Goal: Task Accomplishment & Management: Manage account settings

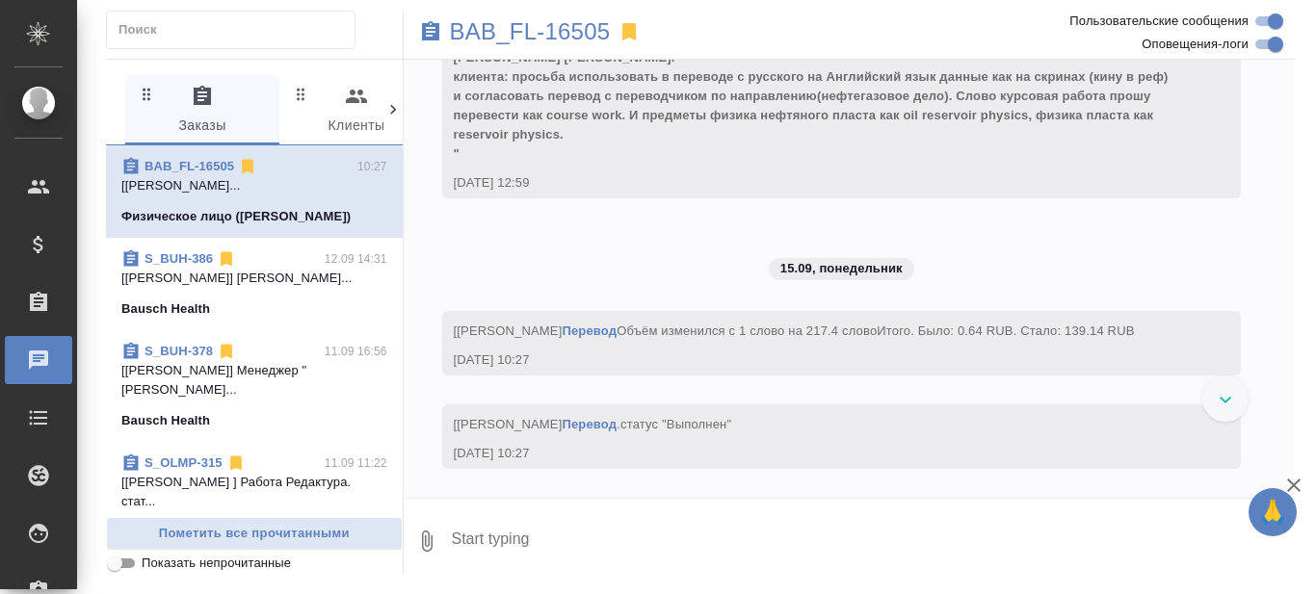
scroll to position [9733, 0]
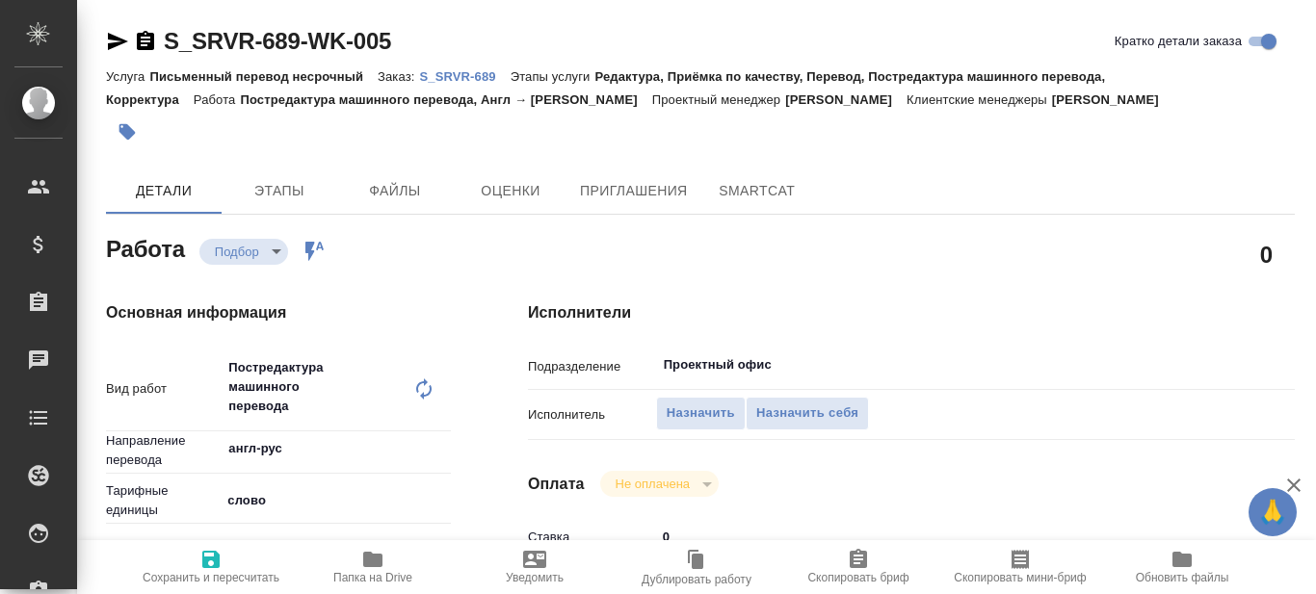
type textarea "x"
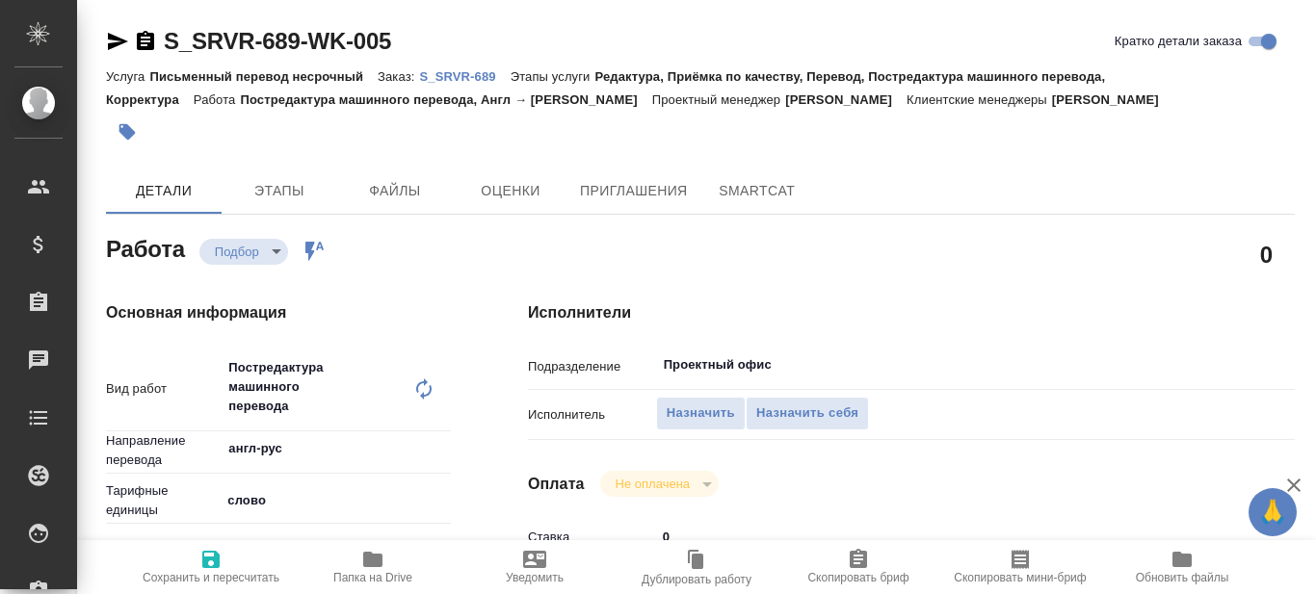
type textarea "x"
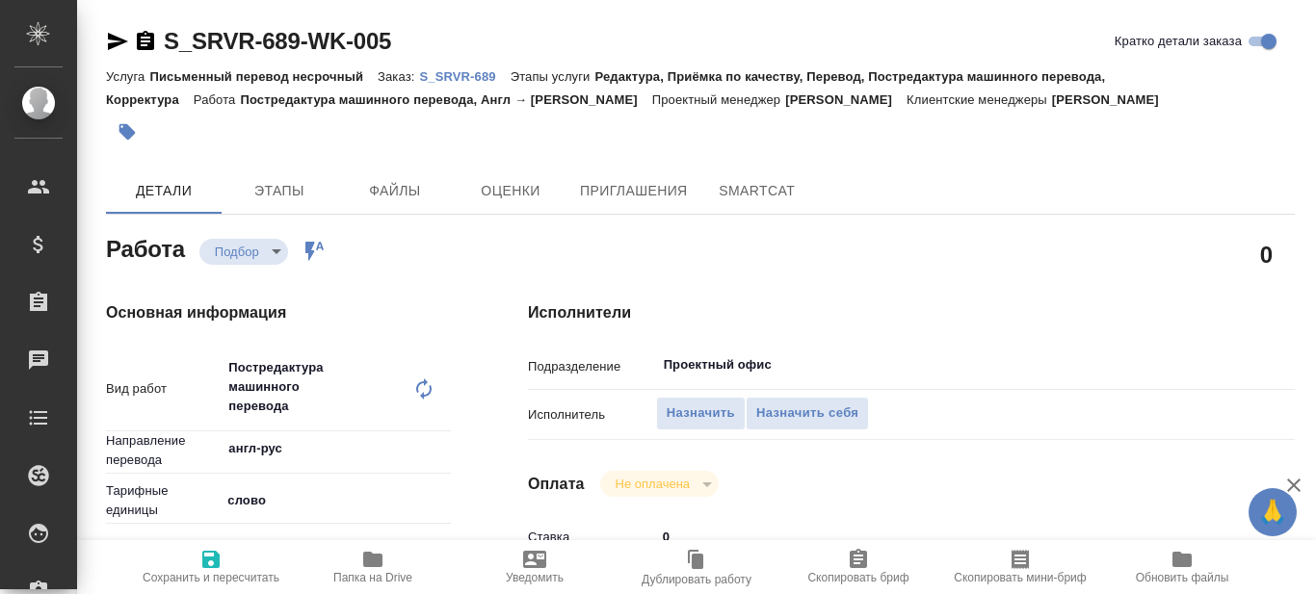
type textarea "x"
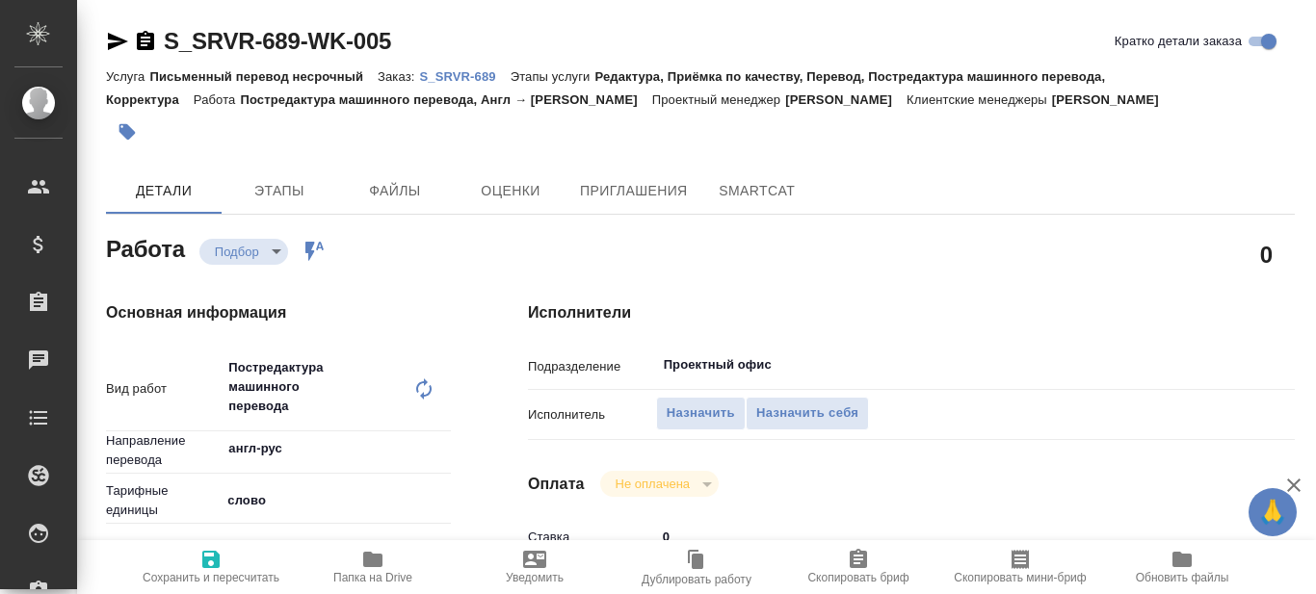
type textarea "x"
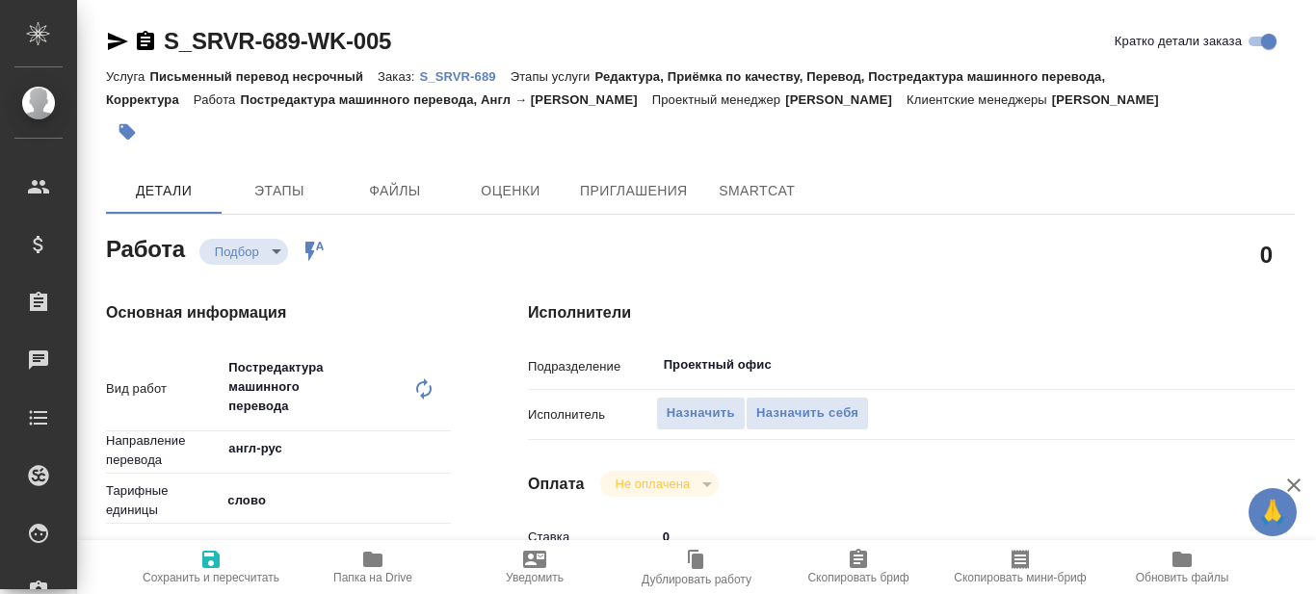
click at [472, 75] on p "S_SRVR-689" at bounding box center [464, 76] width 91 height 14
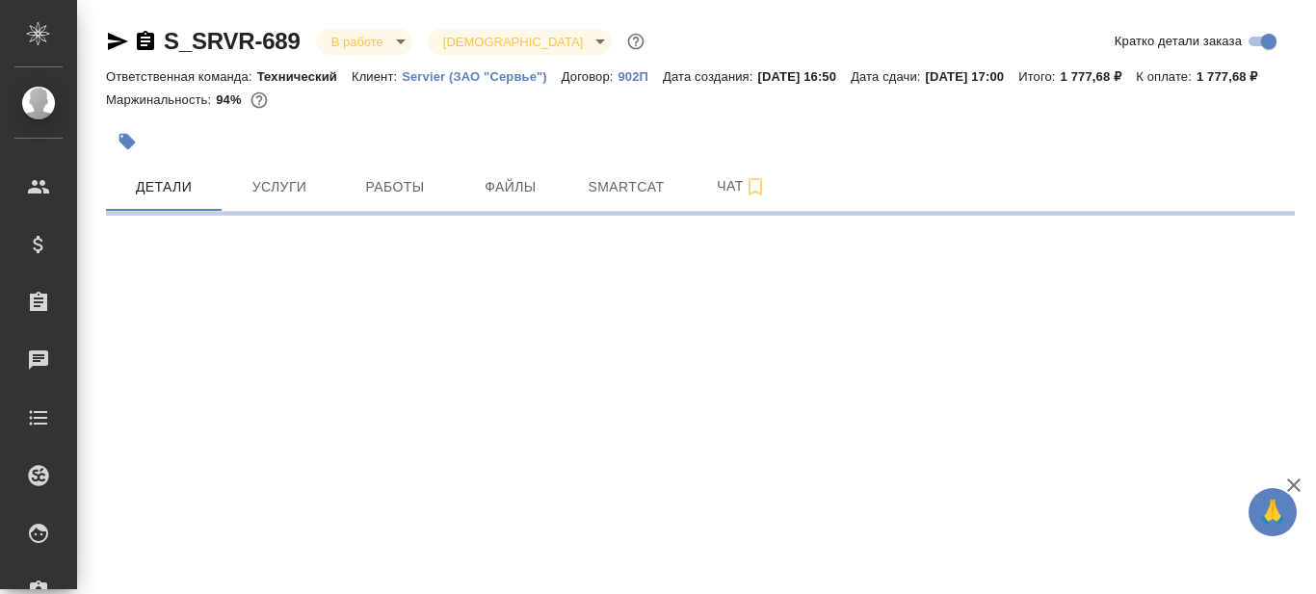
select select "RU"
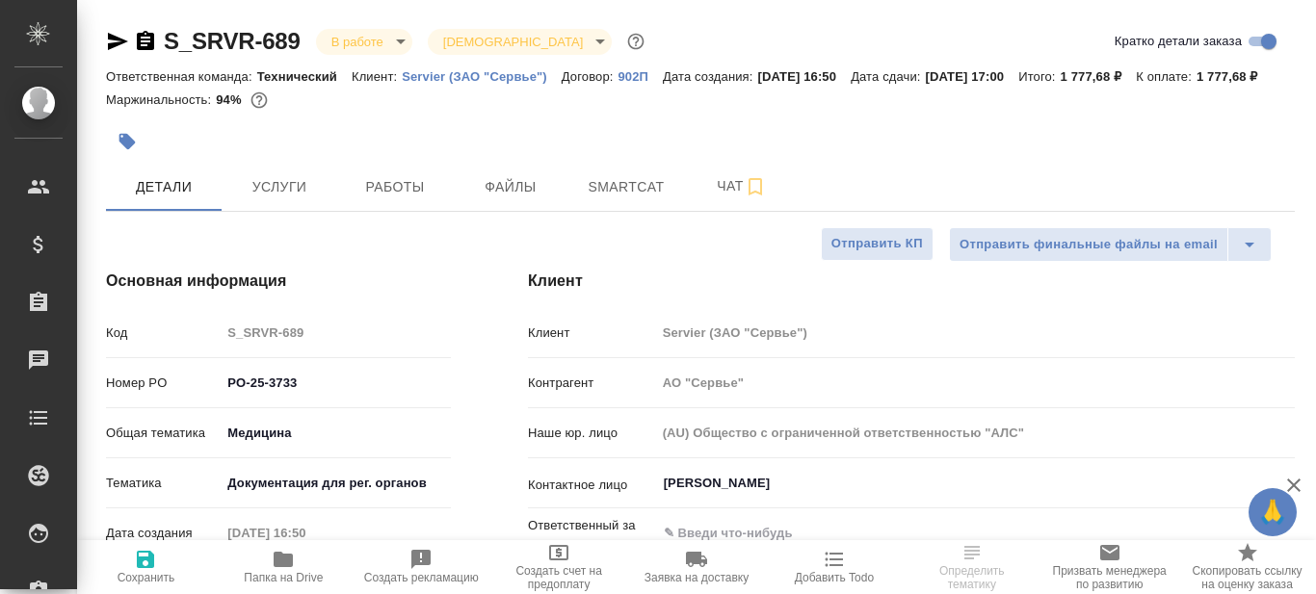
type textarea "x"
type input "Сергеева Анастасия"
type input "Комаров Роман"
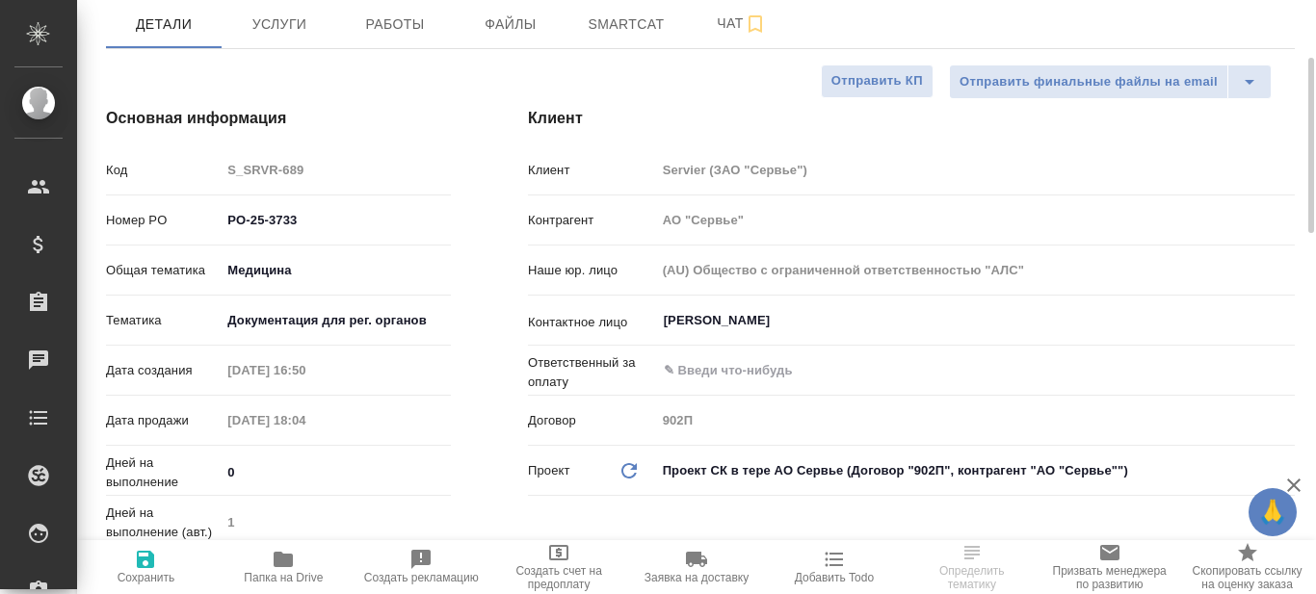
scroll to position [170, 0]
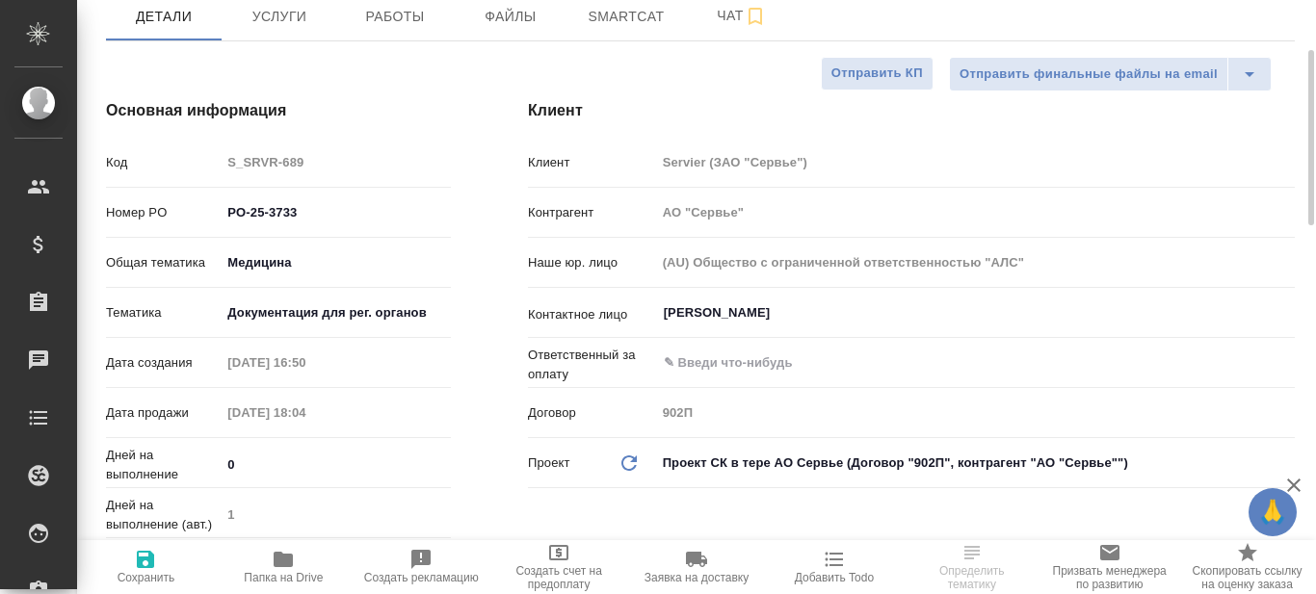
click at [287, 563] on icon "button" at bounding box center [283, 559] width 19 height 15
type textarea "x"
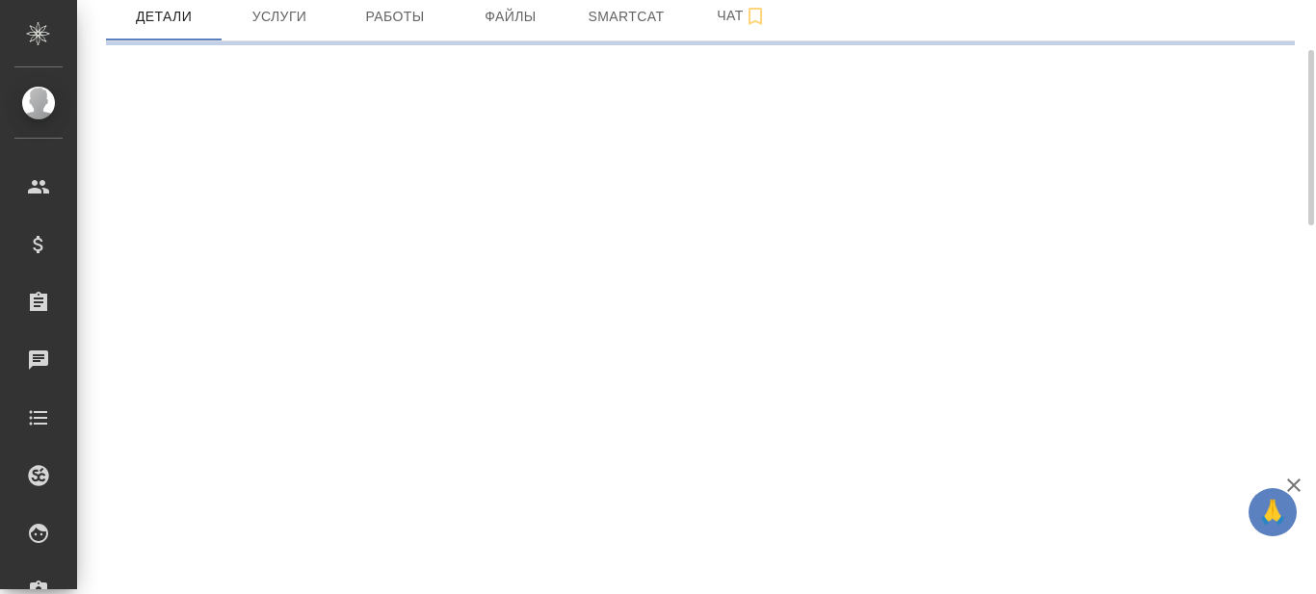
select select "RU"
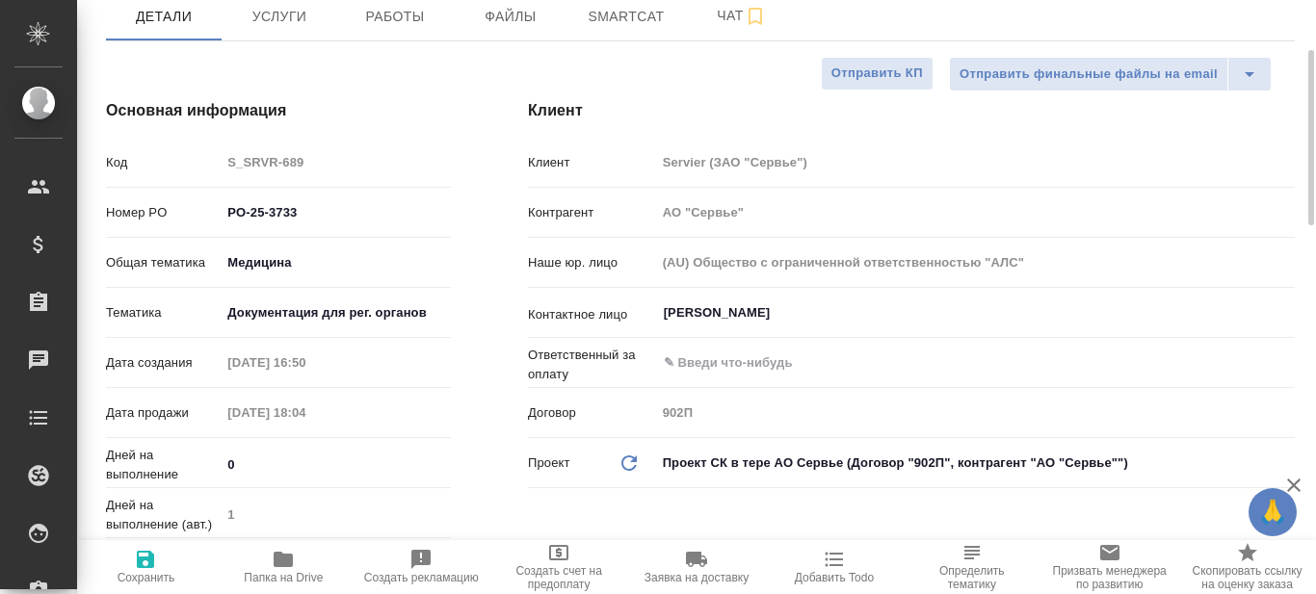
type textarea "x"
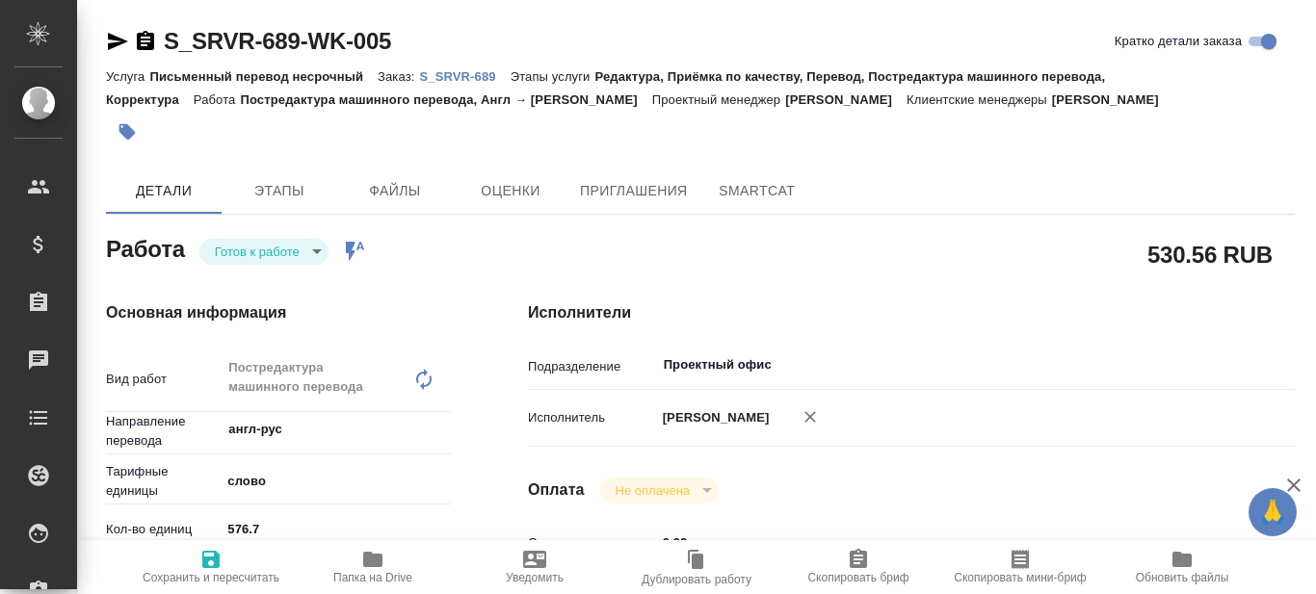
type textarea "x"
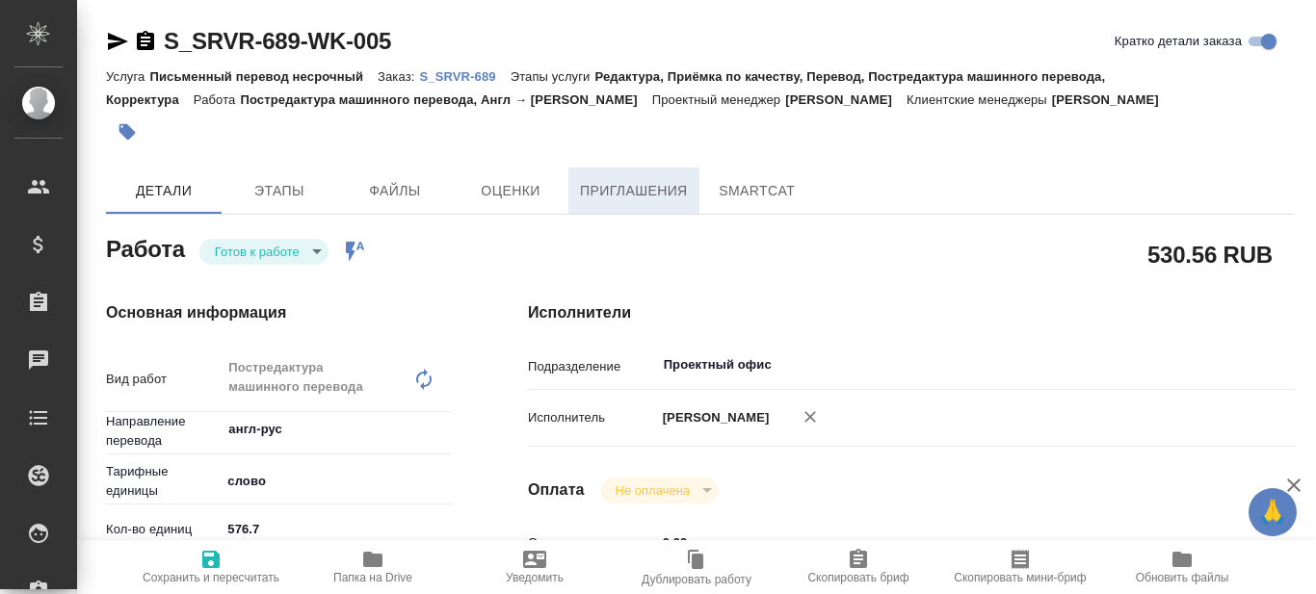
type textarea "x"
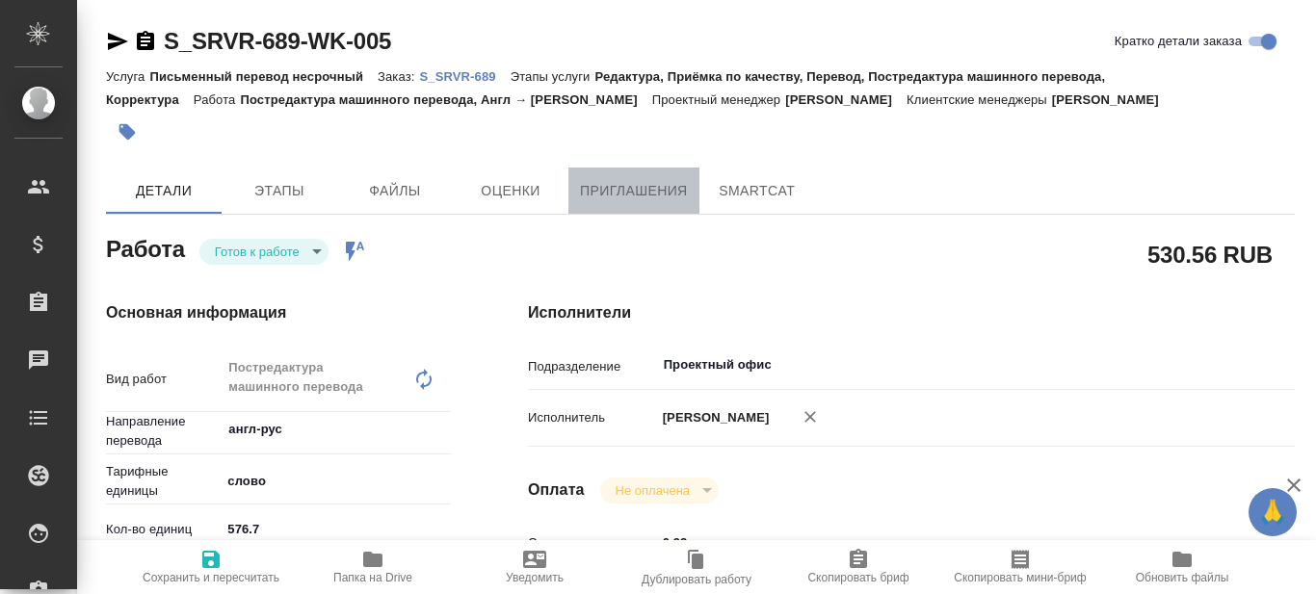
click at [643, 191] on span "Приглашения" at bounding box center [634, 191] width 108 height 24
type textarea "x"
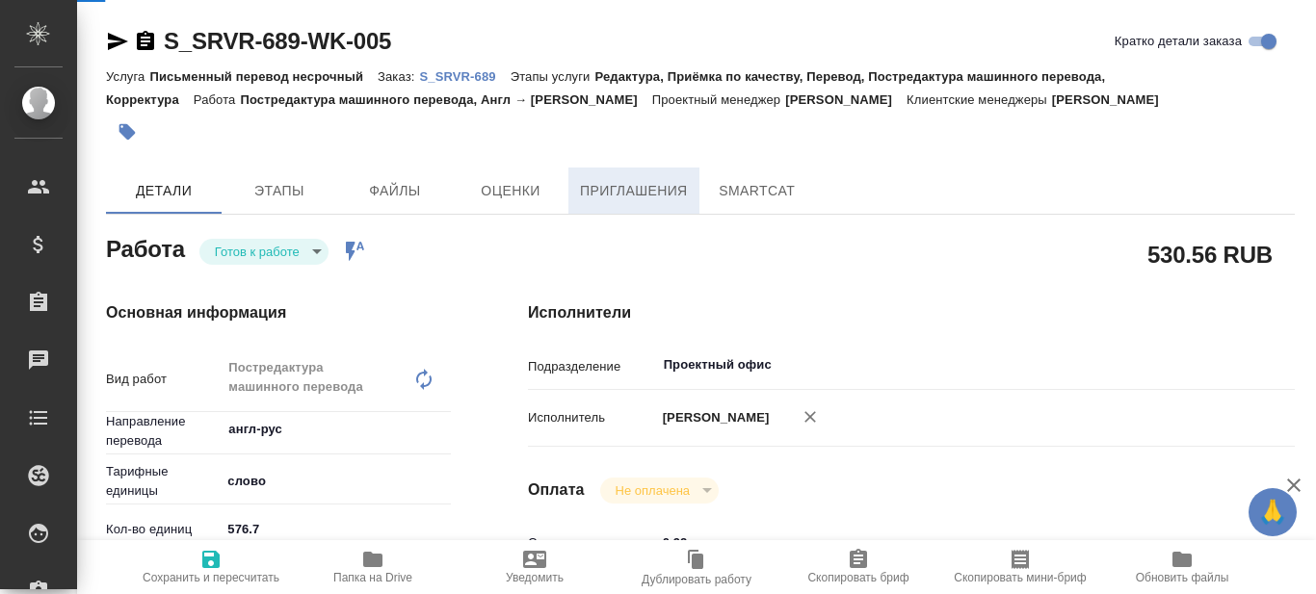
type textarea "x"
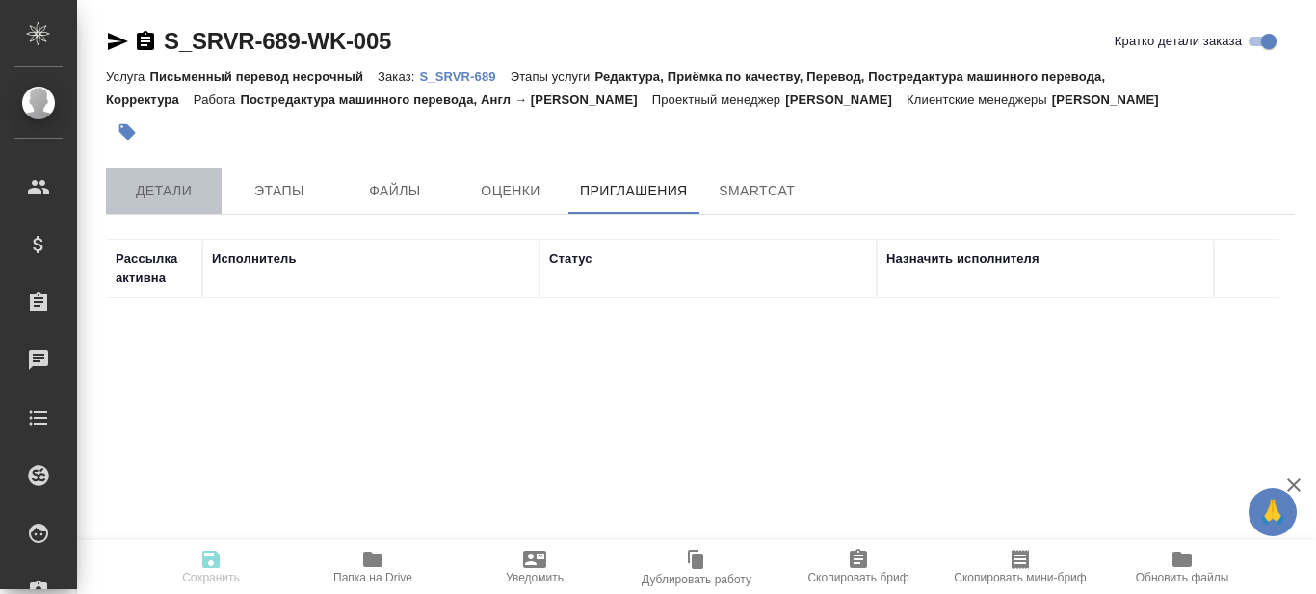
click at [179, 187] on span "Детали" at bounding box center [164, 191] width 92 height 24
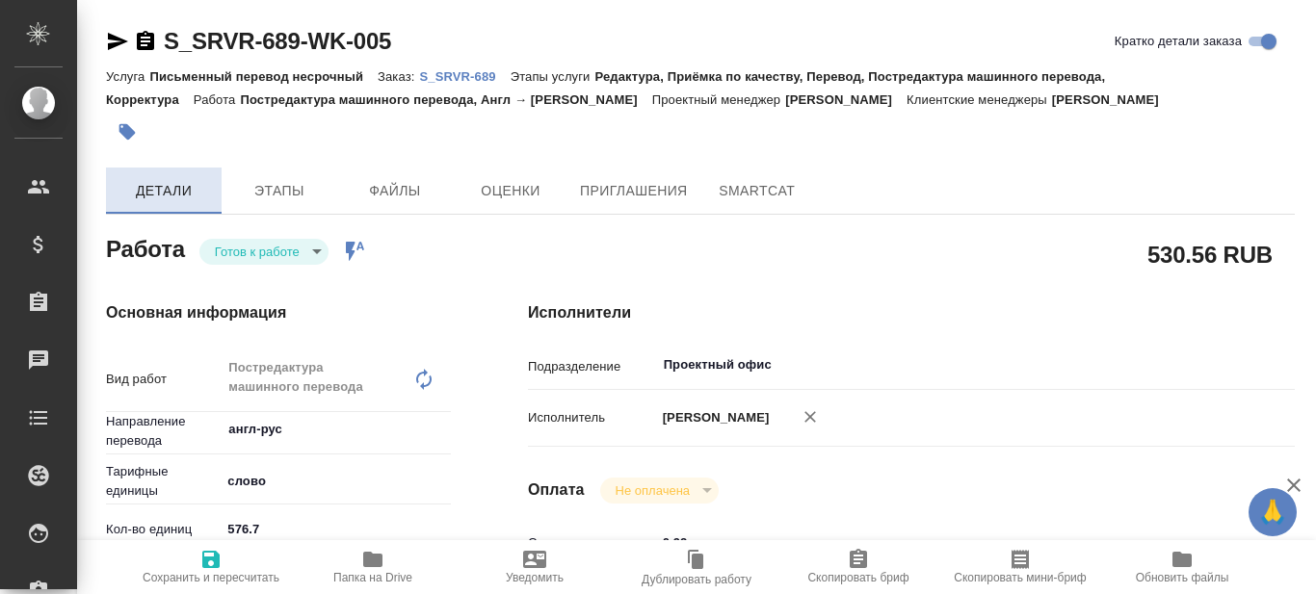
type textarea "x"
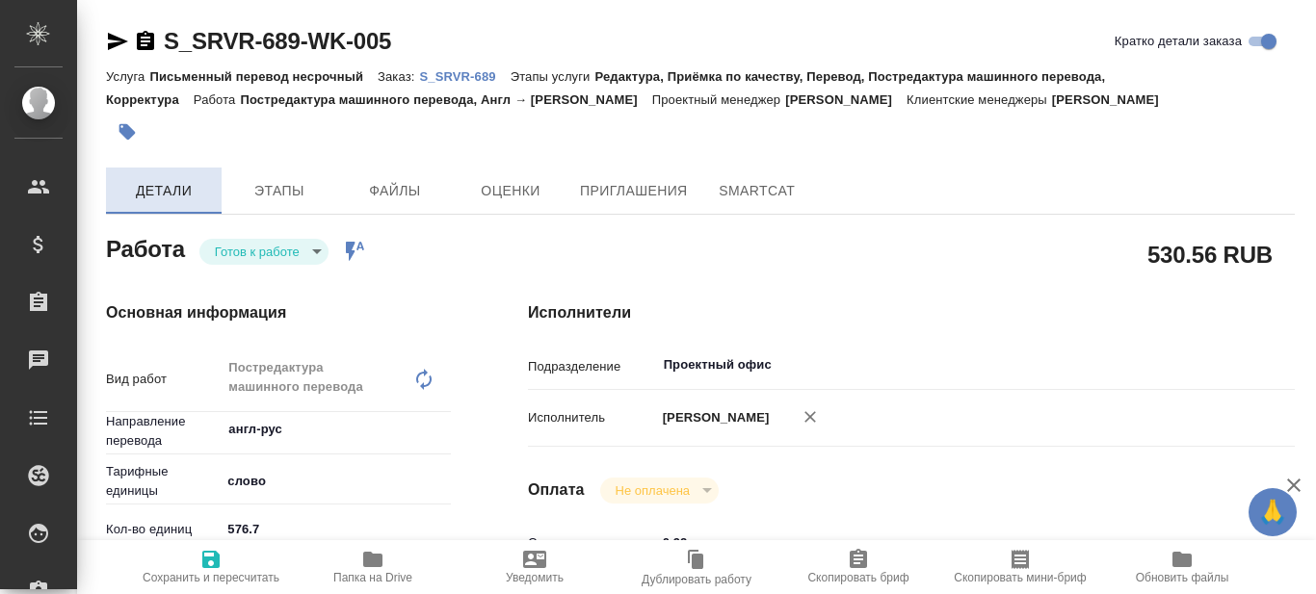
type textarea "x"
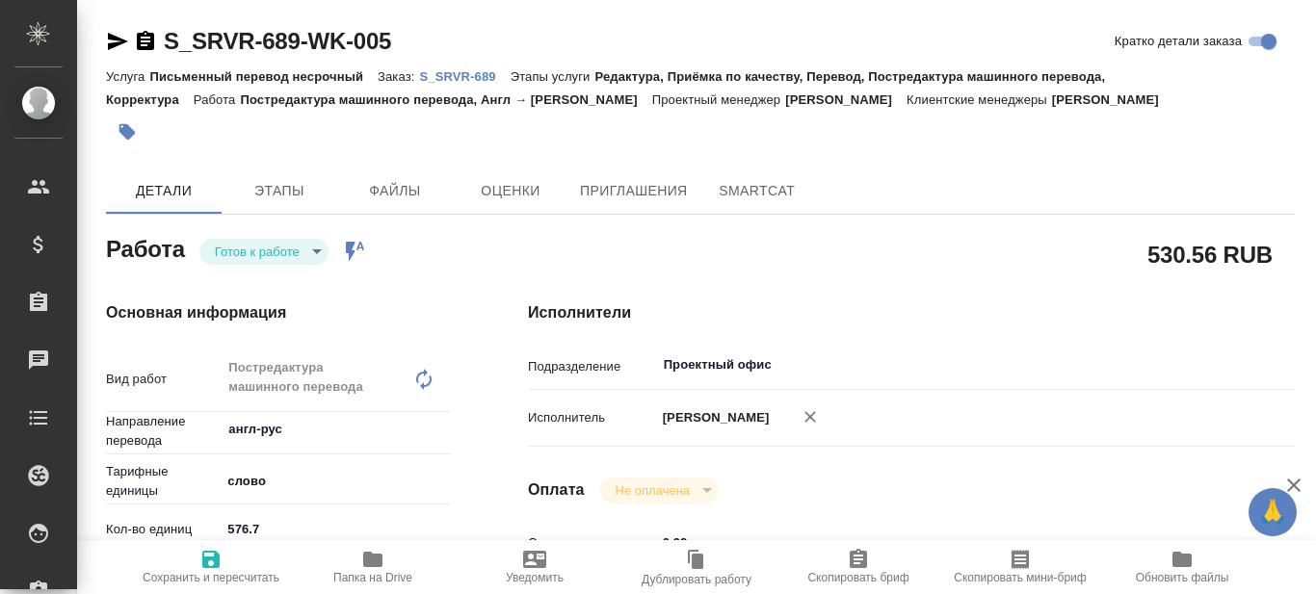
type textarea "x"
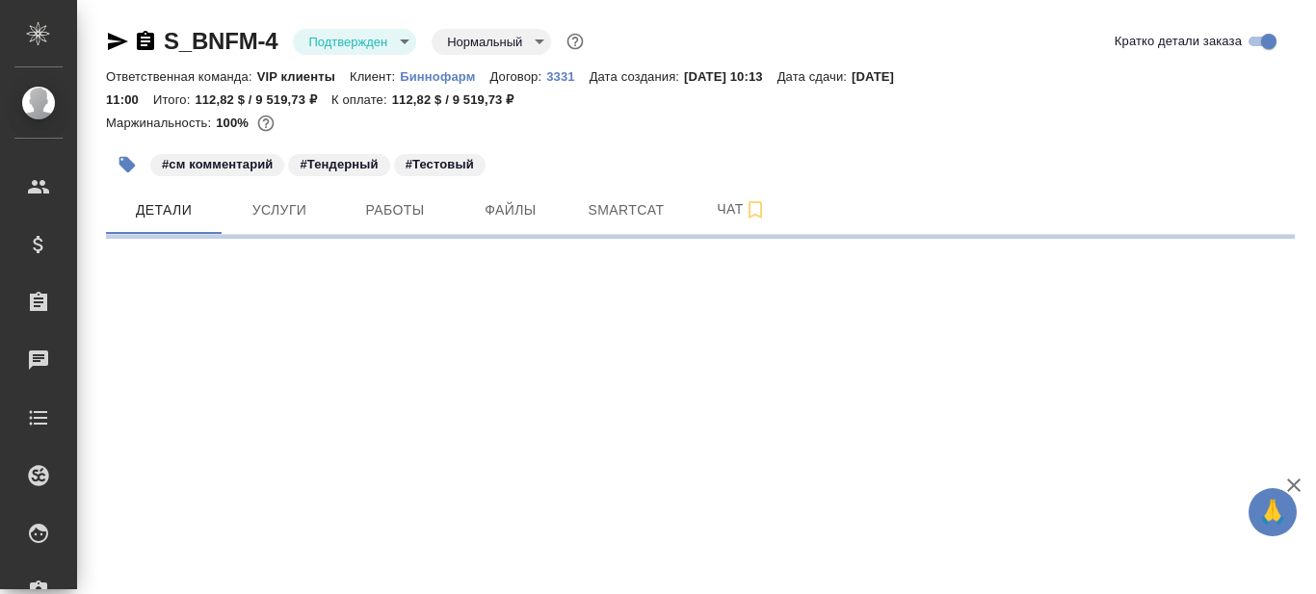
select select "RU"
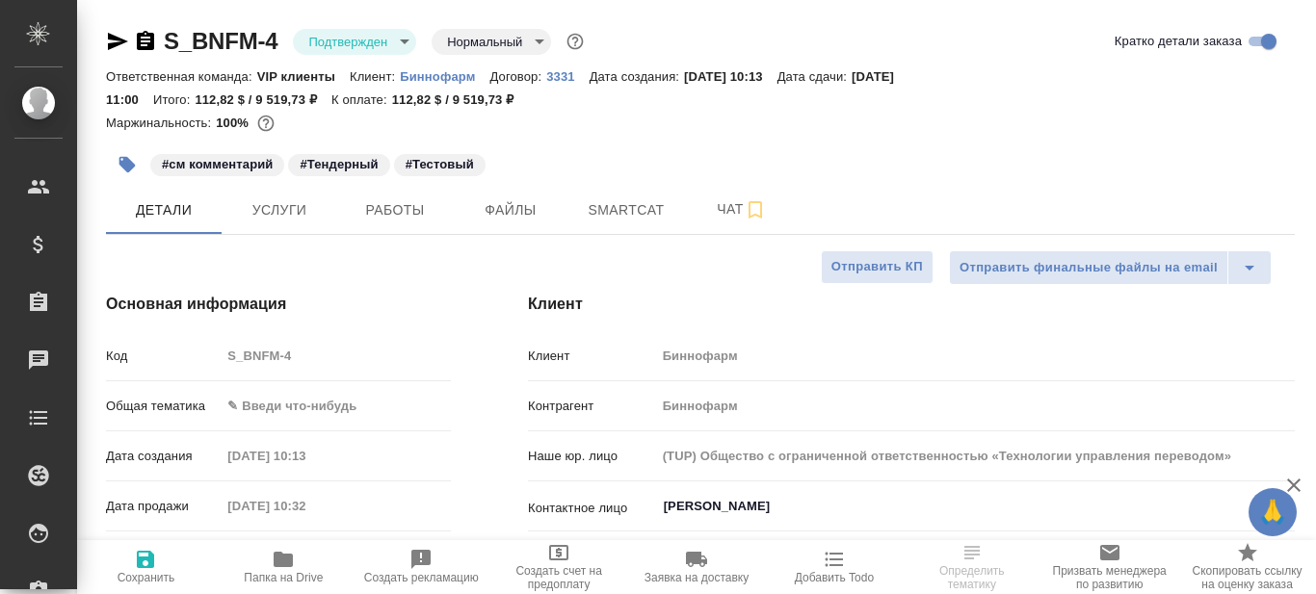
type textarea "x"
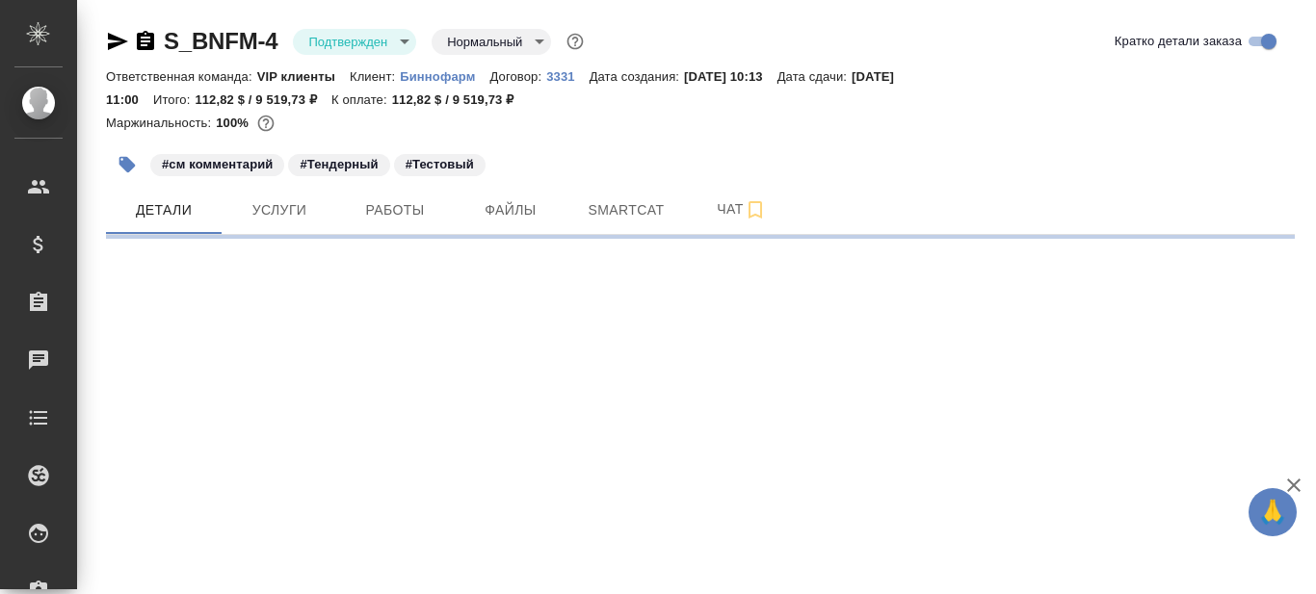
select select "RU"
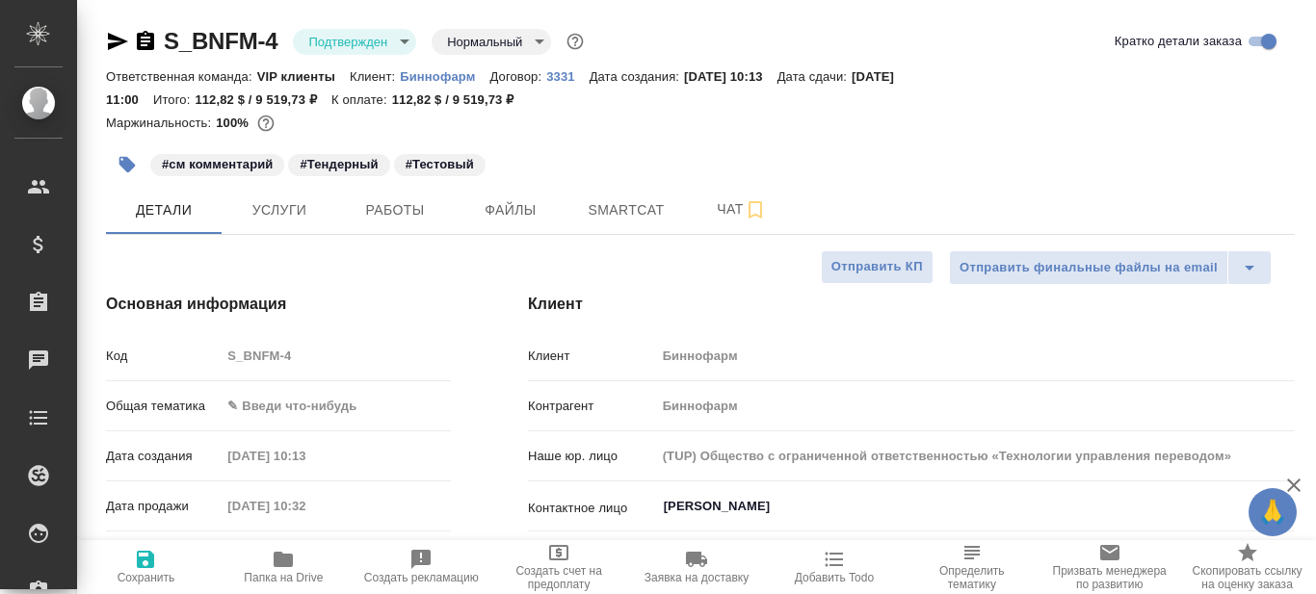
type textarea "x"
click at [414, 213] on span "Работы" at bounding box center [395, 210] width 92 height 24
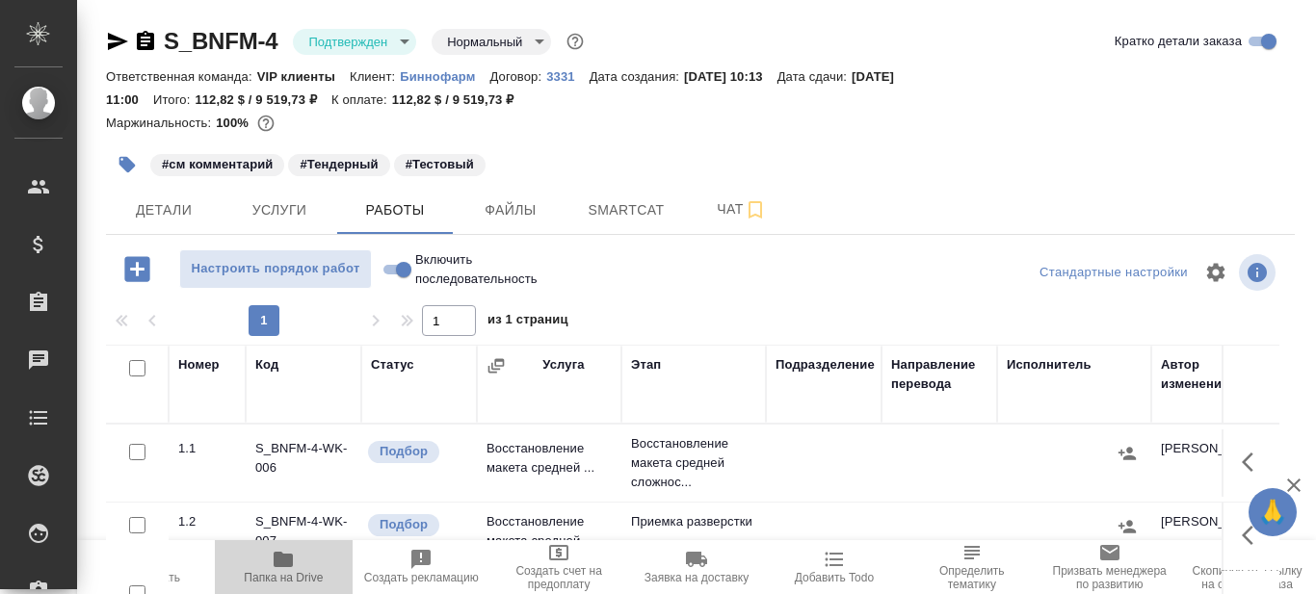
click at [282, 565] on icon "button" at bounding box center [283, 559] width 19 height 15
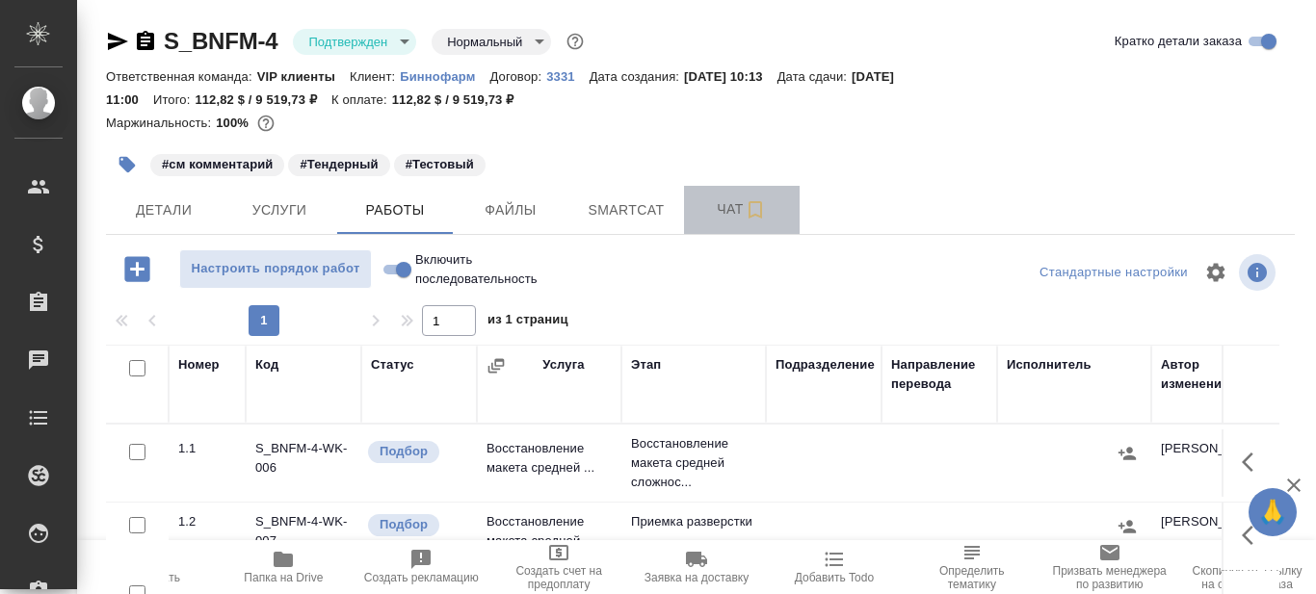
click at [729, 213] on span "Чат" at bounding box center [741, 209] width 92 height 24
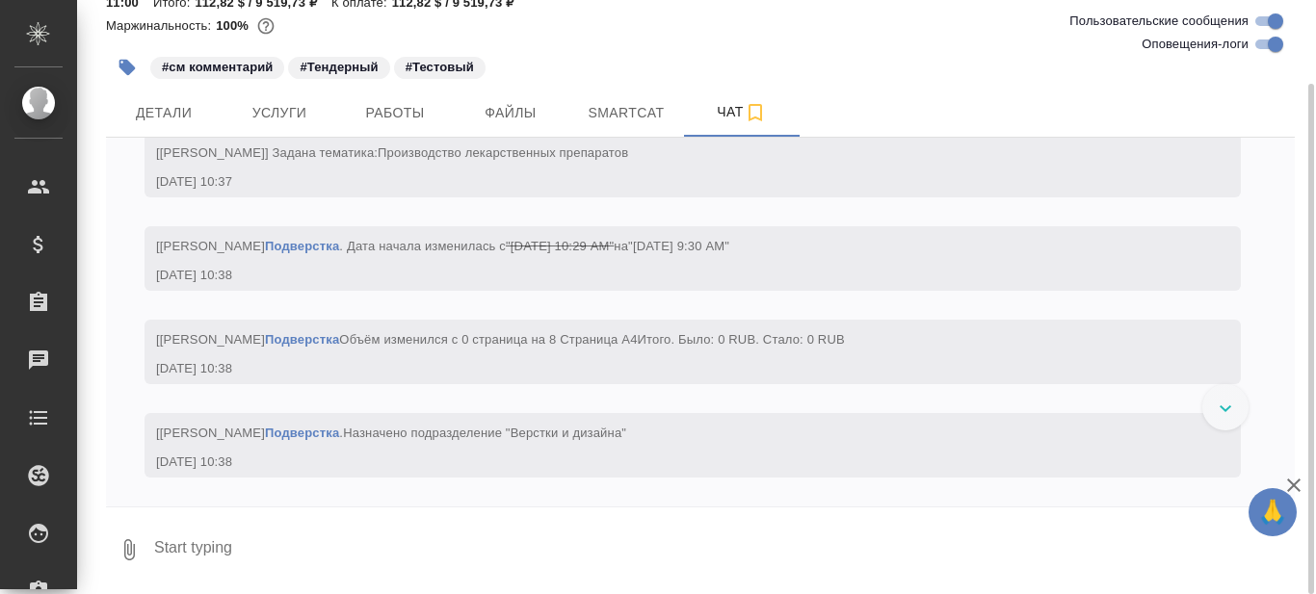
scroll to position [2562, 0]
click at [411, 118] on span "Работы" at bounding box center [395, 113] width 92 height 24
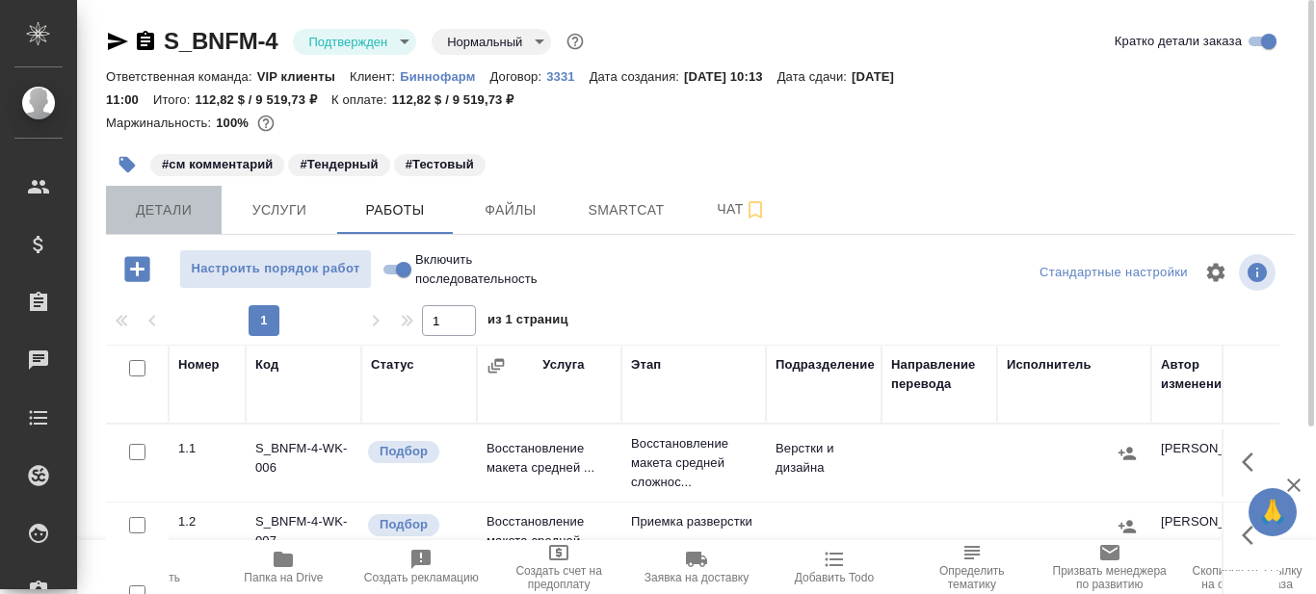
click at [174, 209] on span "Детали" at bounding box center [164, 210] width 92 height 24
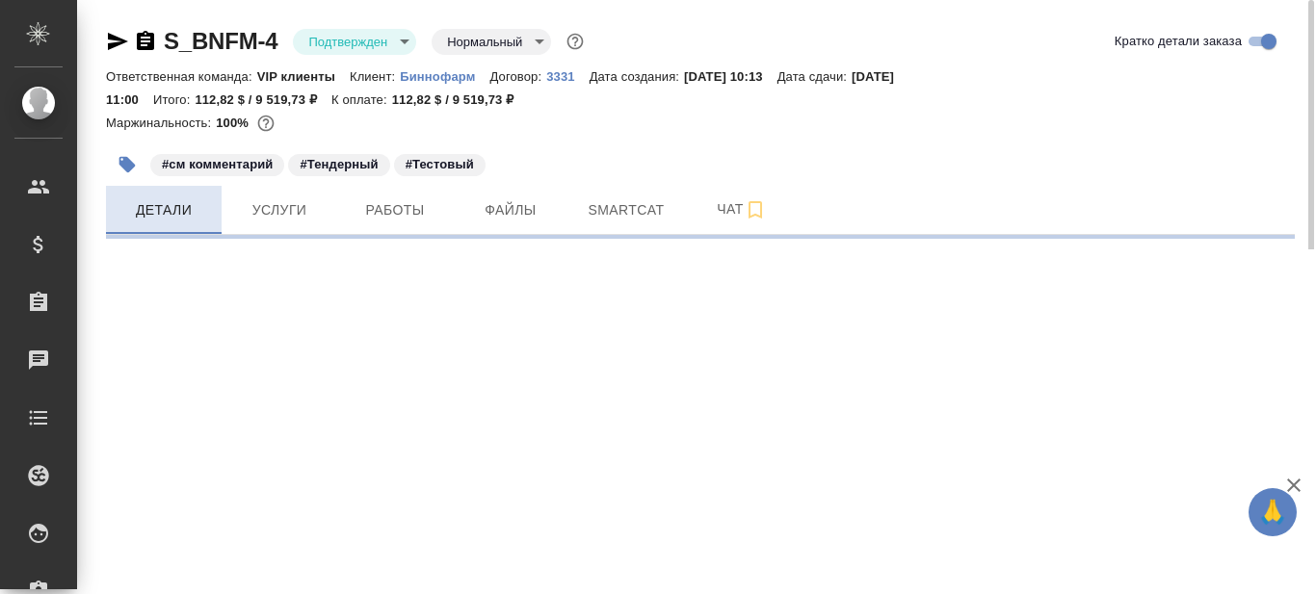
select select "RU"
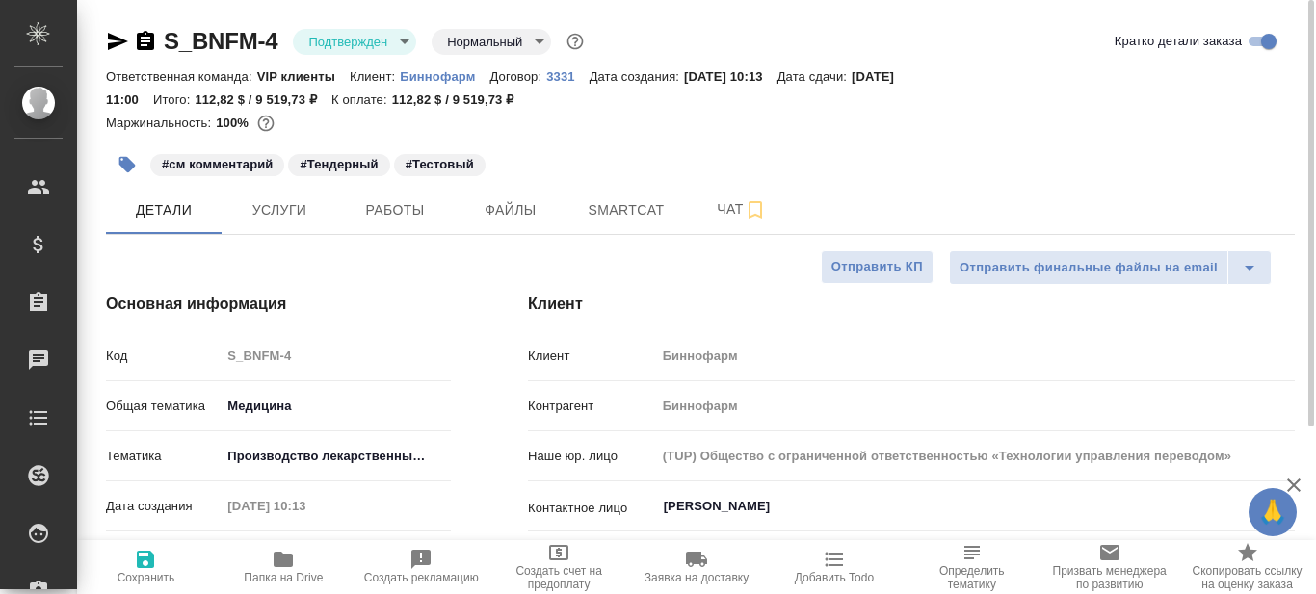
type textarea "x"
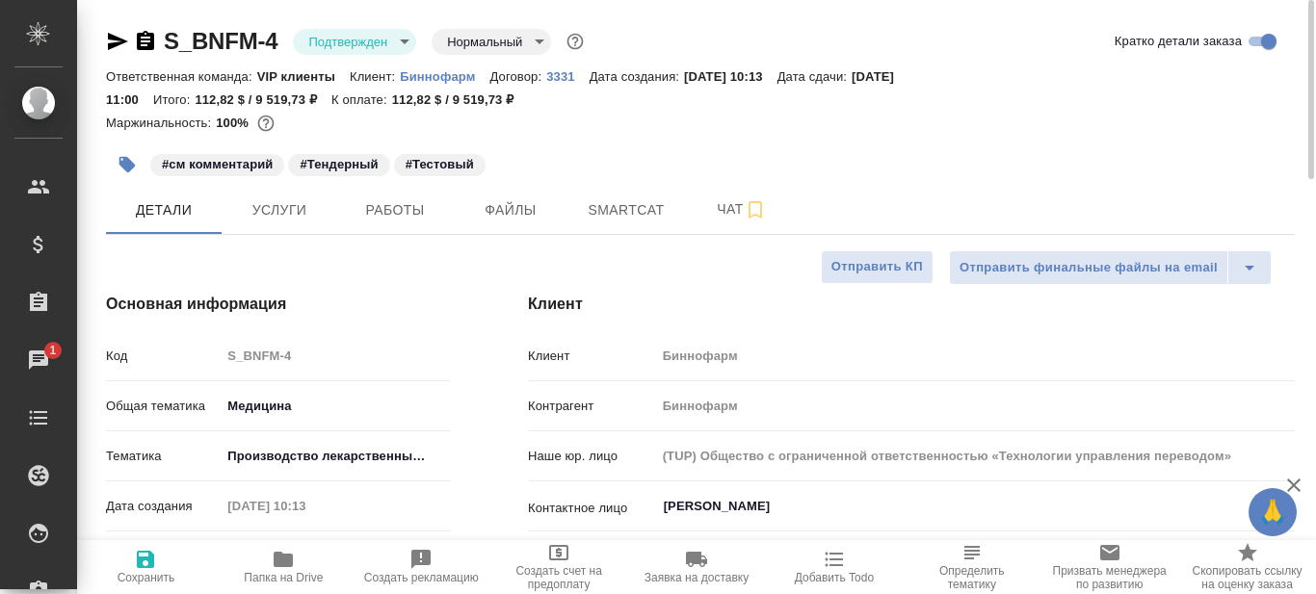
type textarea "x"
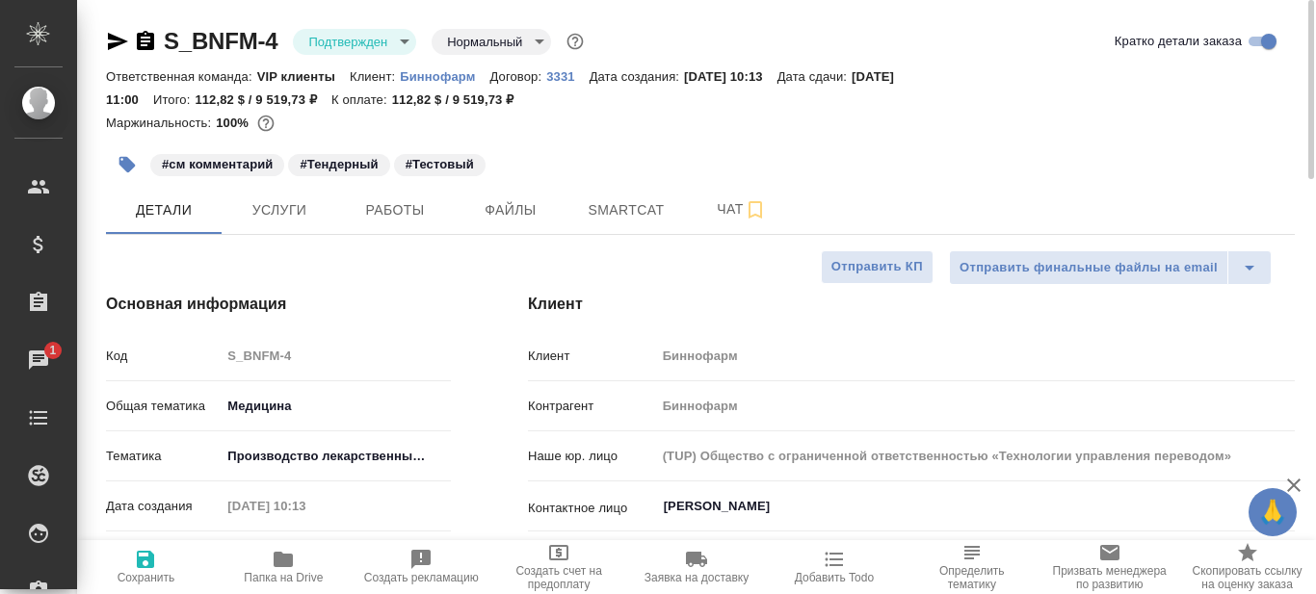
type textarea "x"
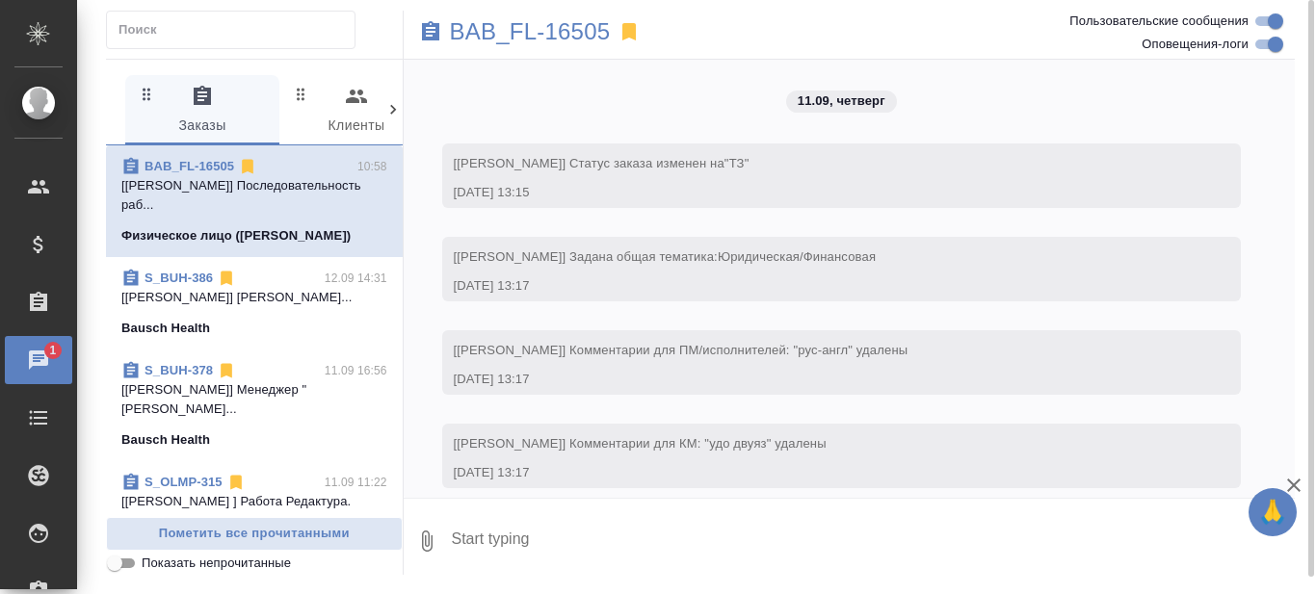
scroll to position [10888, 0]
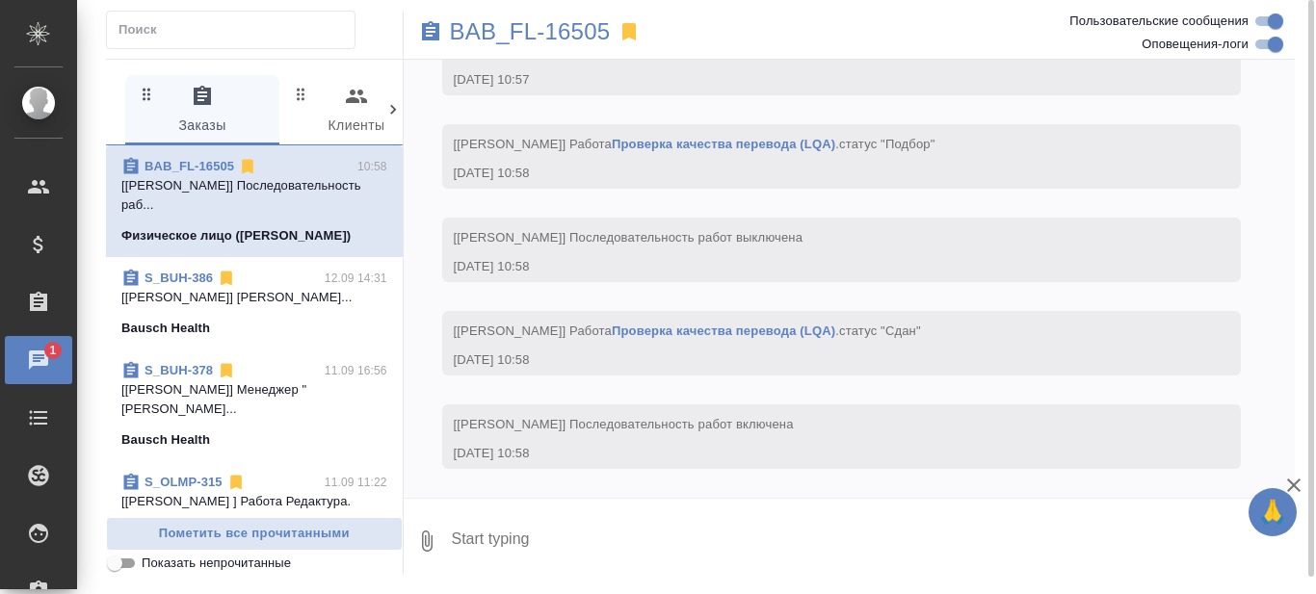
click at [176, 277] on link "S_BUH-386" at bounding box center [178, 278] width 68 height 14
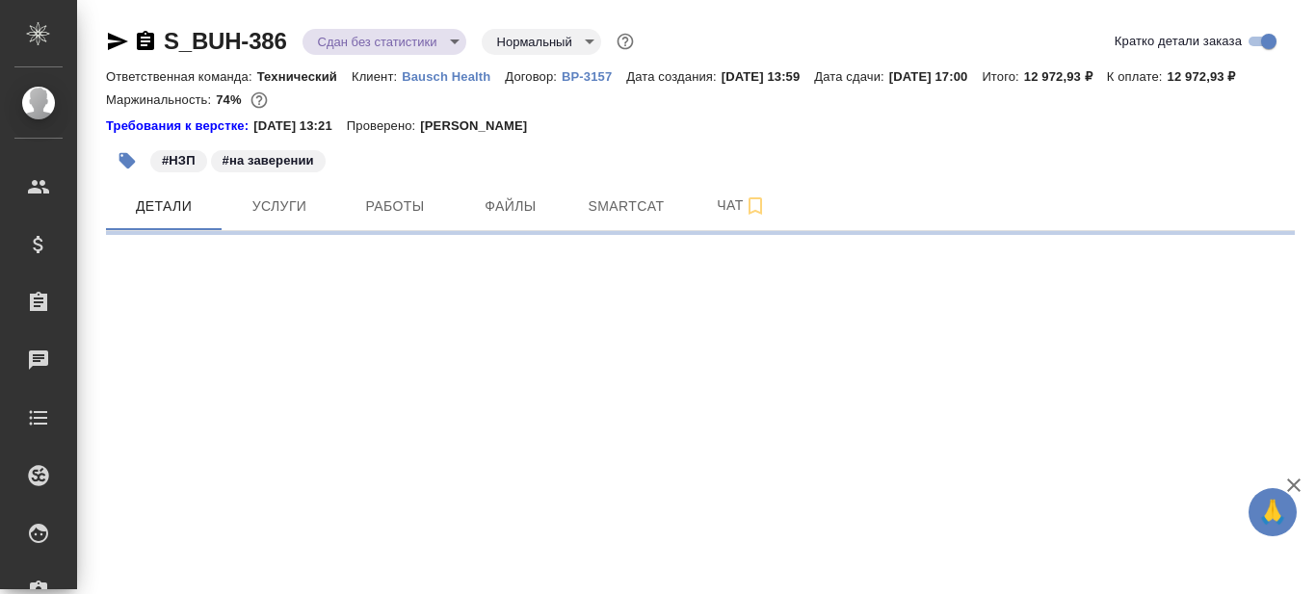
select select "RU"
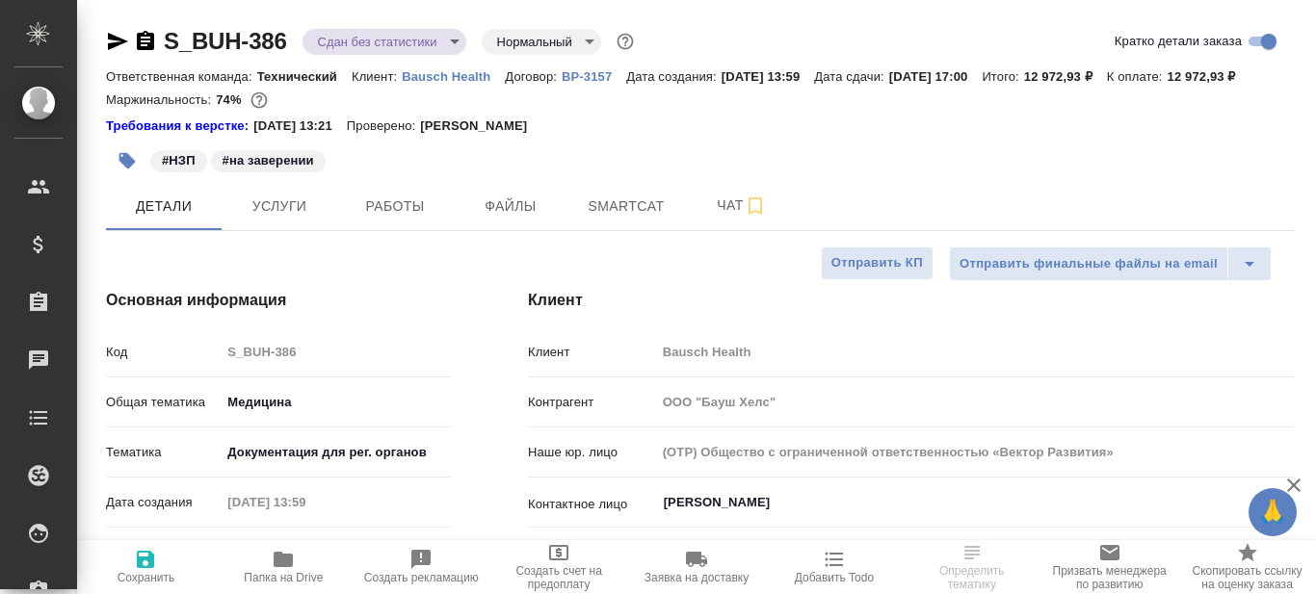
type textarea "x"
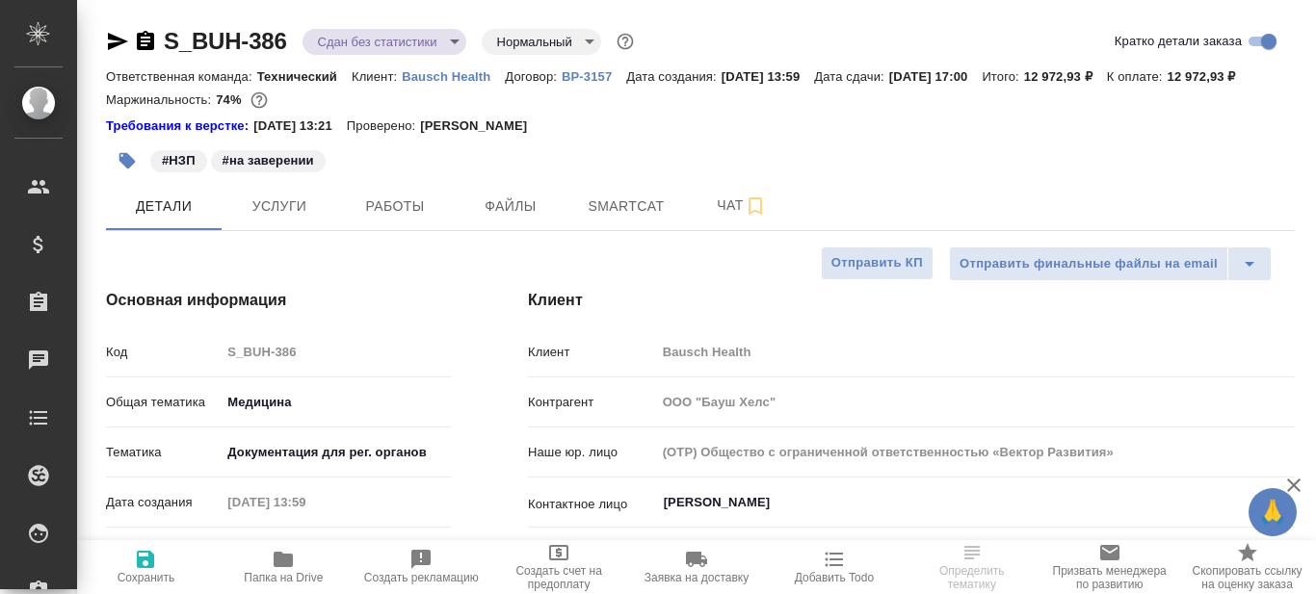
type textarea "x"
click at [468, 73] on p "Bausch Health" at bounding box center [453, 76] width 103 height 14
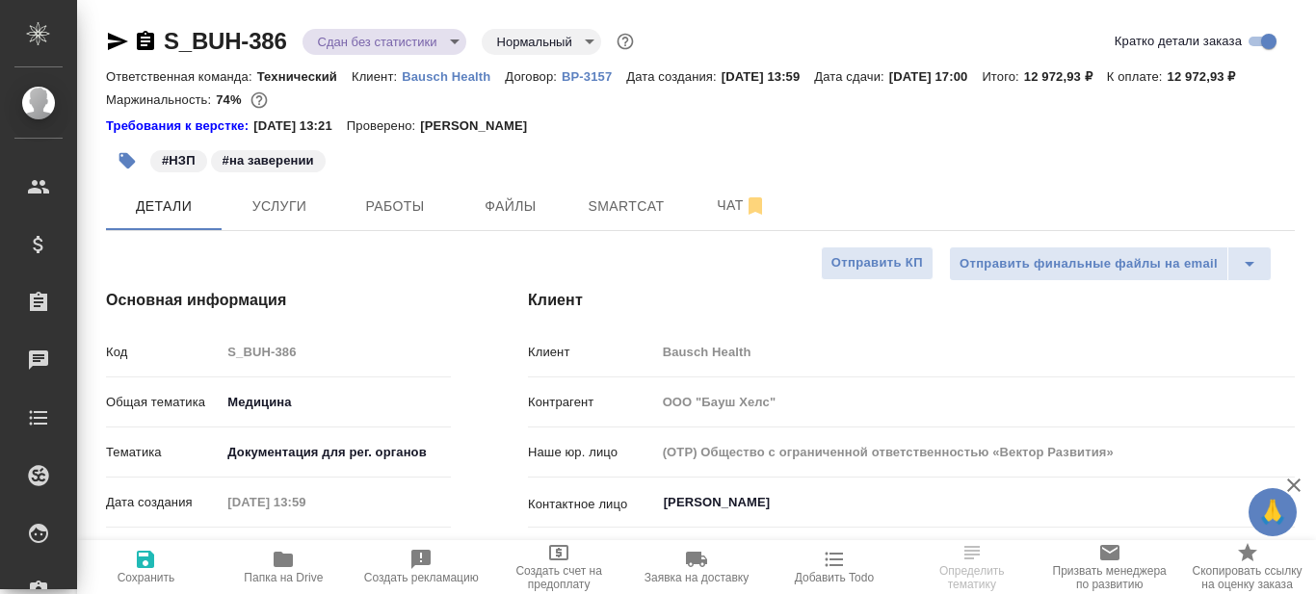
type textarea "x"
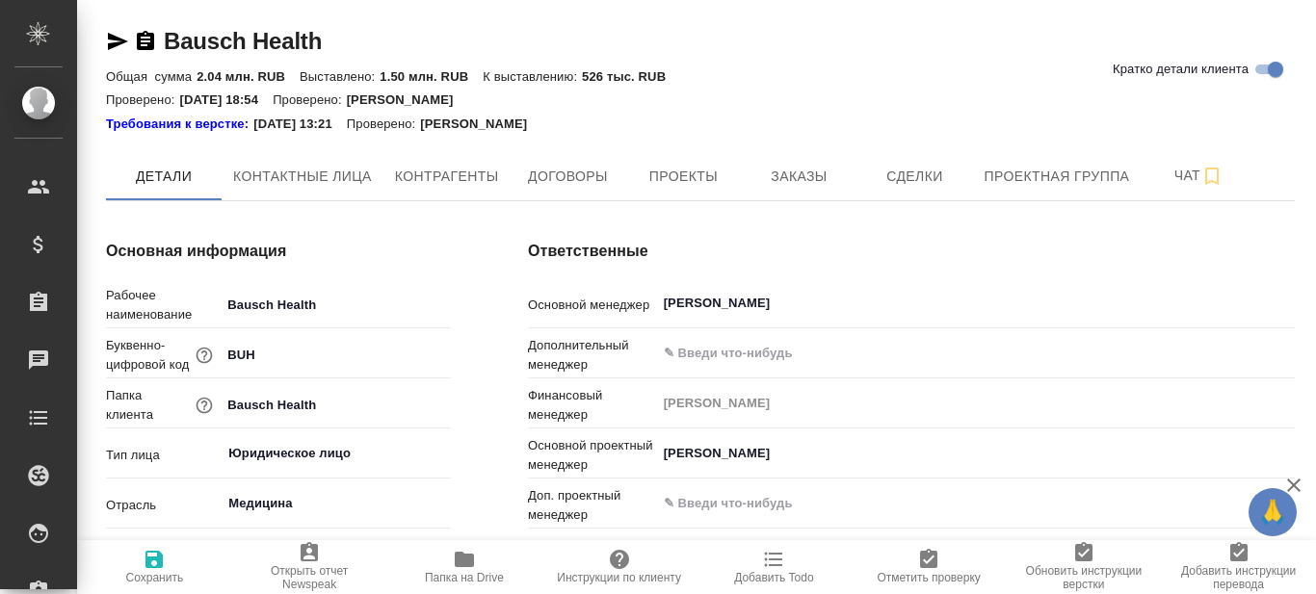
type textarea "x"
click at [780, 171] on span "Заказы" at bounding box center [798, 177] width 92 height 24
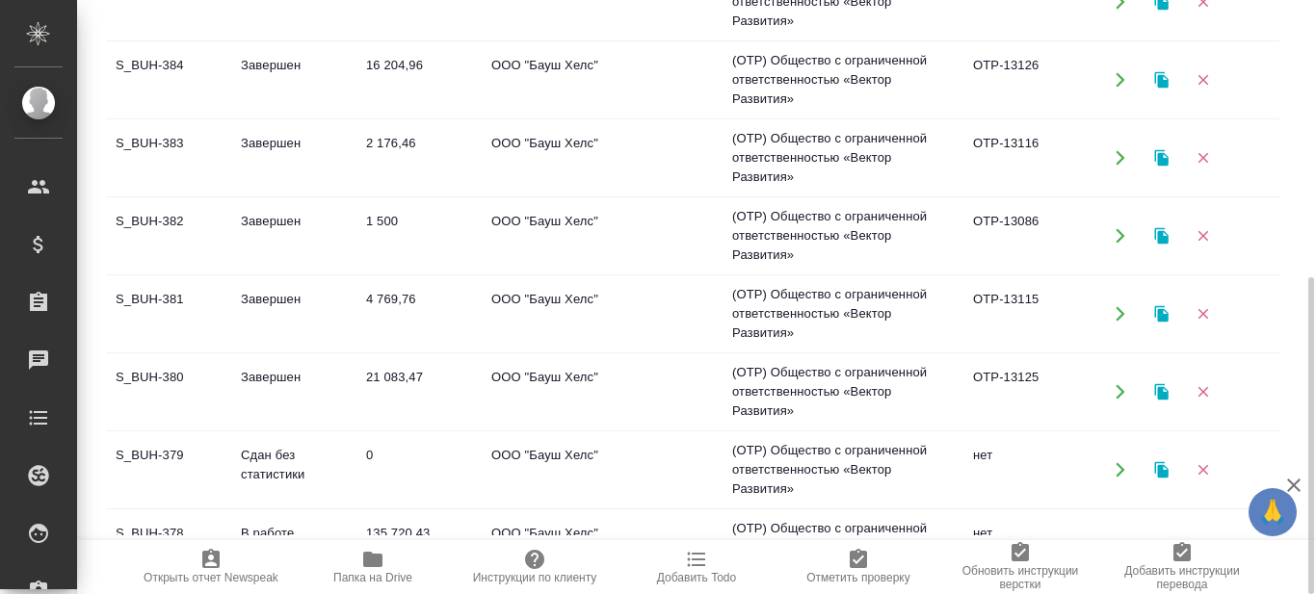
scroll to position [193, 0]
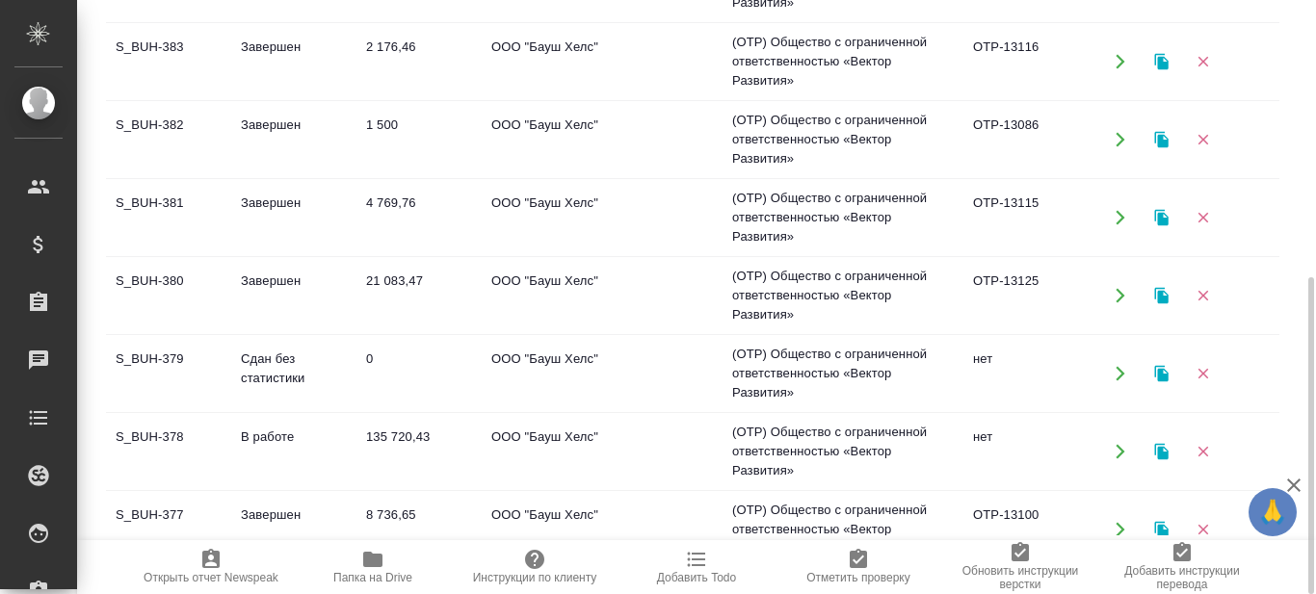
click at [139, 434] on td "S_BUH-378" at bounding box center [168, 451] width 125 height 67
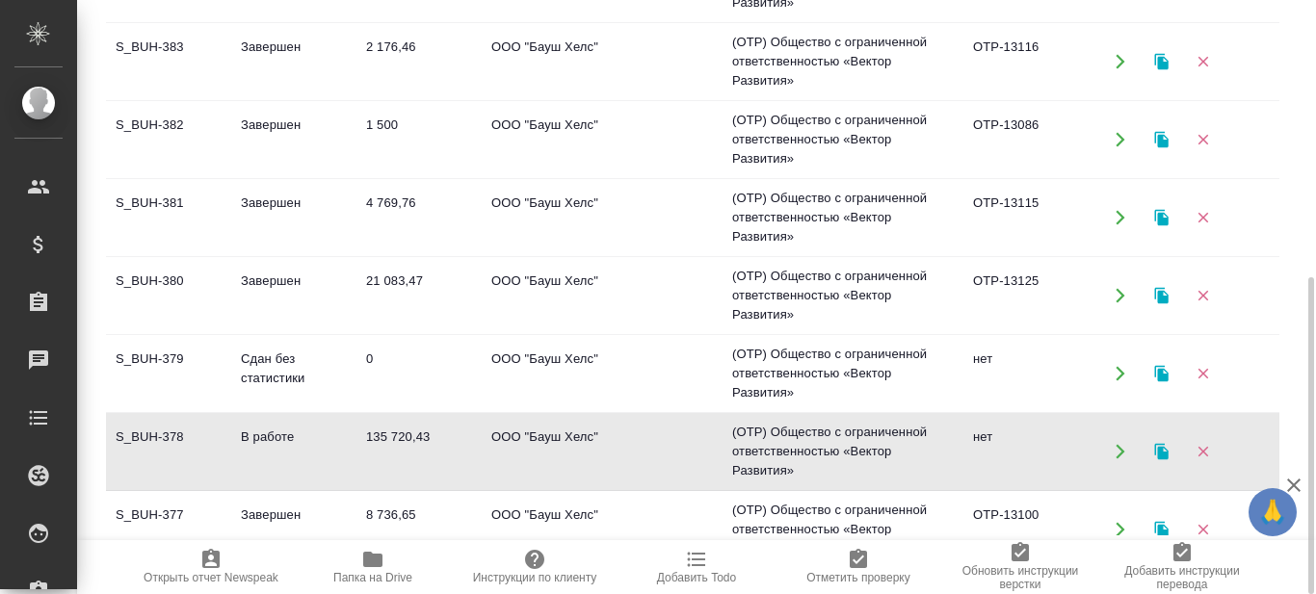
click at [149, 511] on td "S_BUH-377" at bounding box center [168, 529] width 125 height 67
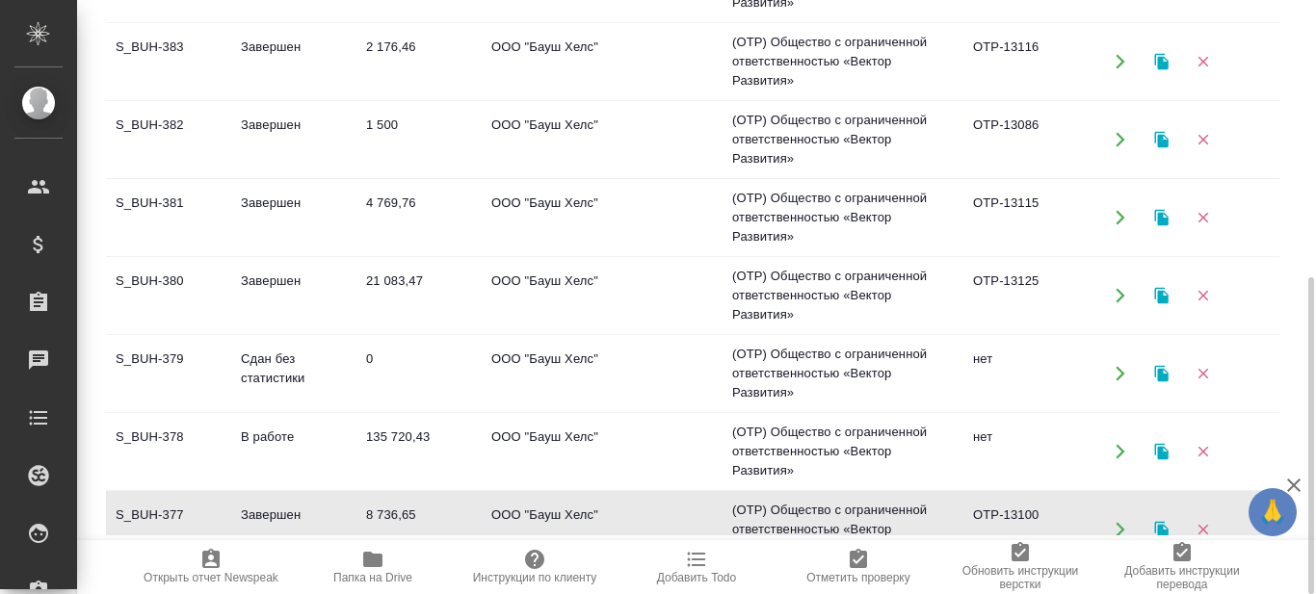
click at [149, 510] on td "S_BUH-377" at bounding box center [168, 529] width 125 height 67
click at [149, 509] on td "S_BUH-377" at bounding box center [168, 529] width 125 height 67
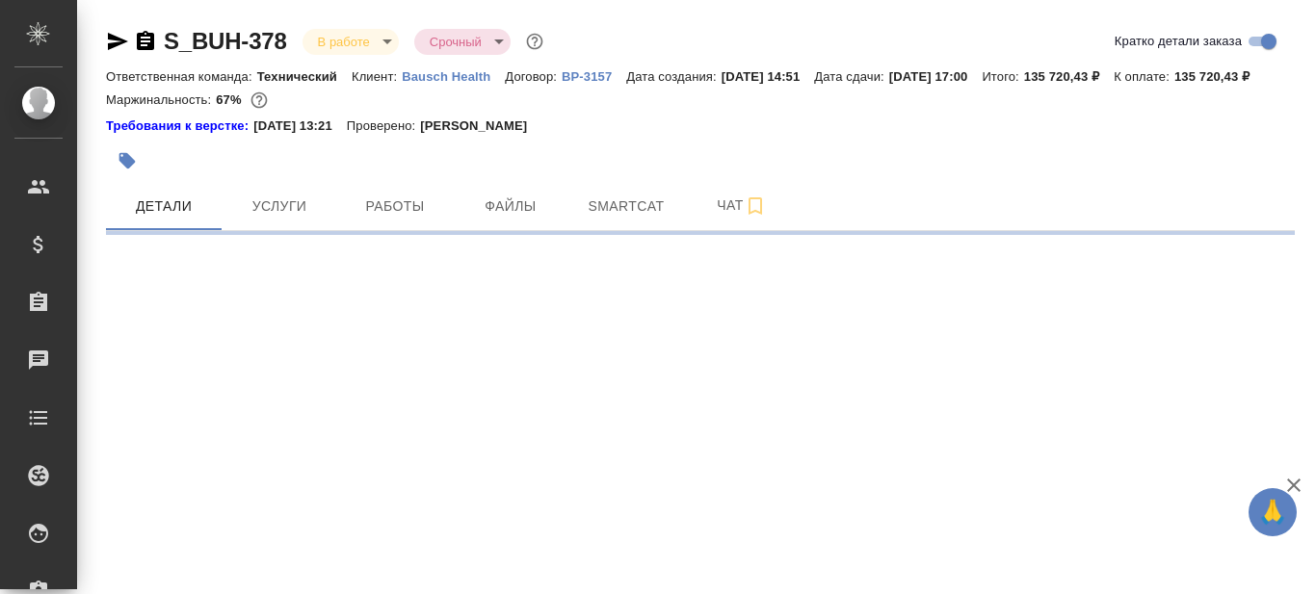
select select "RU"
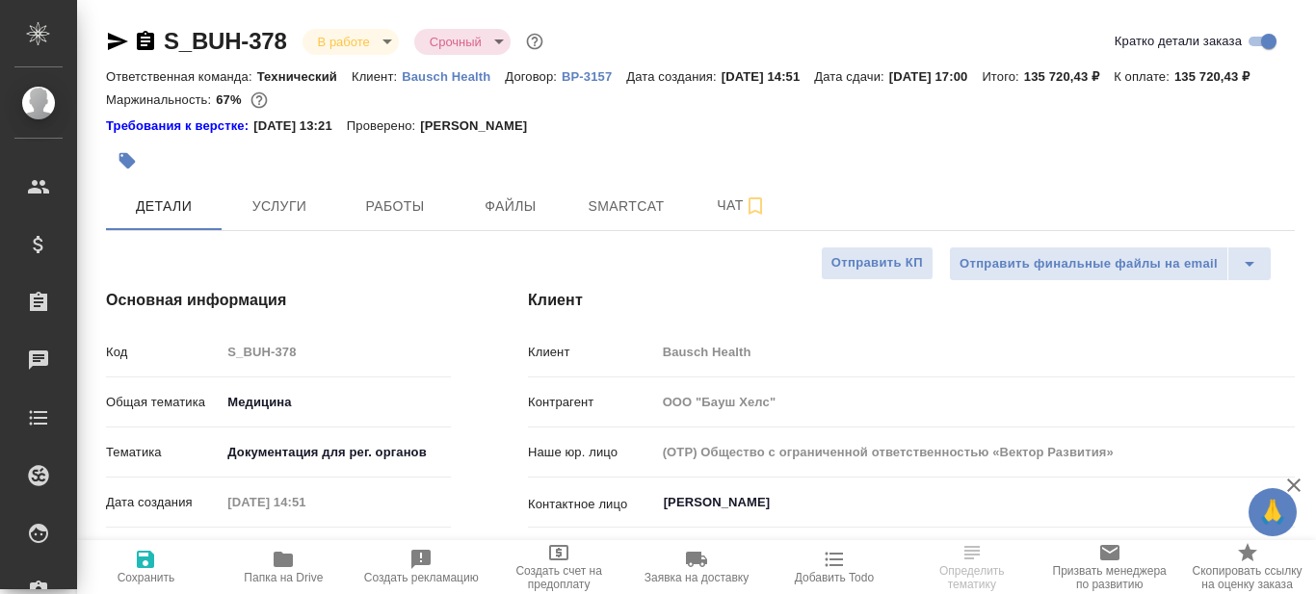
type textarea "x"
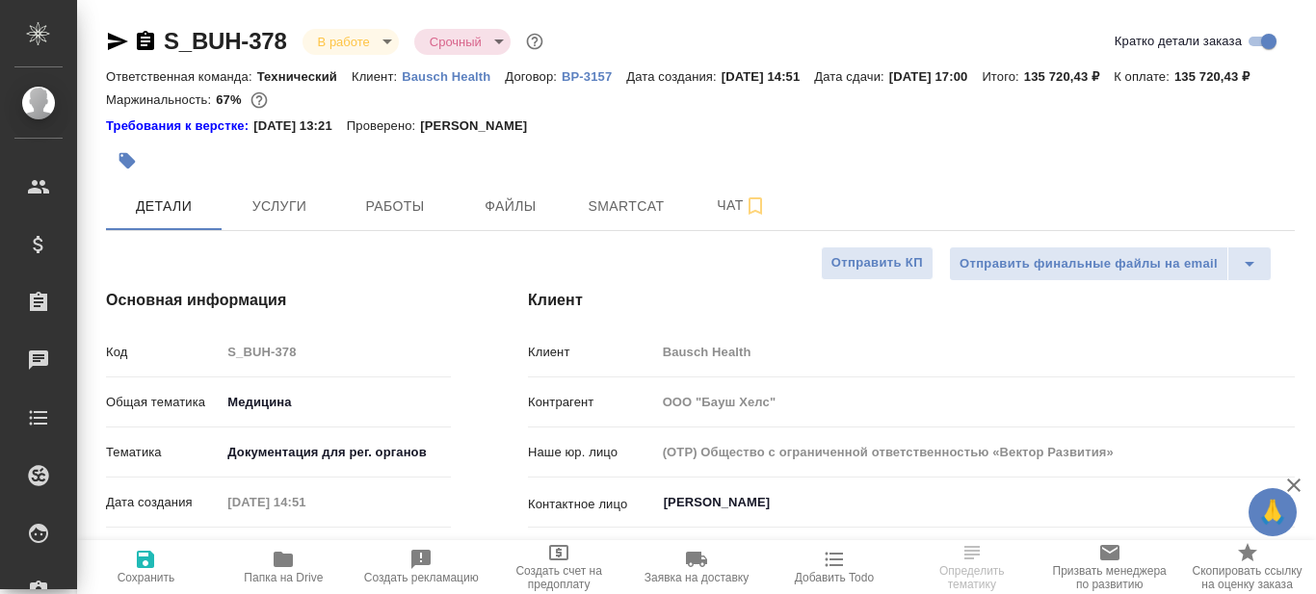
type textarea "x"
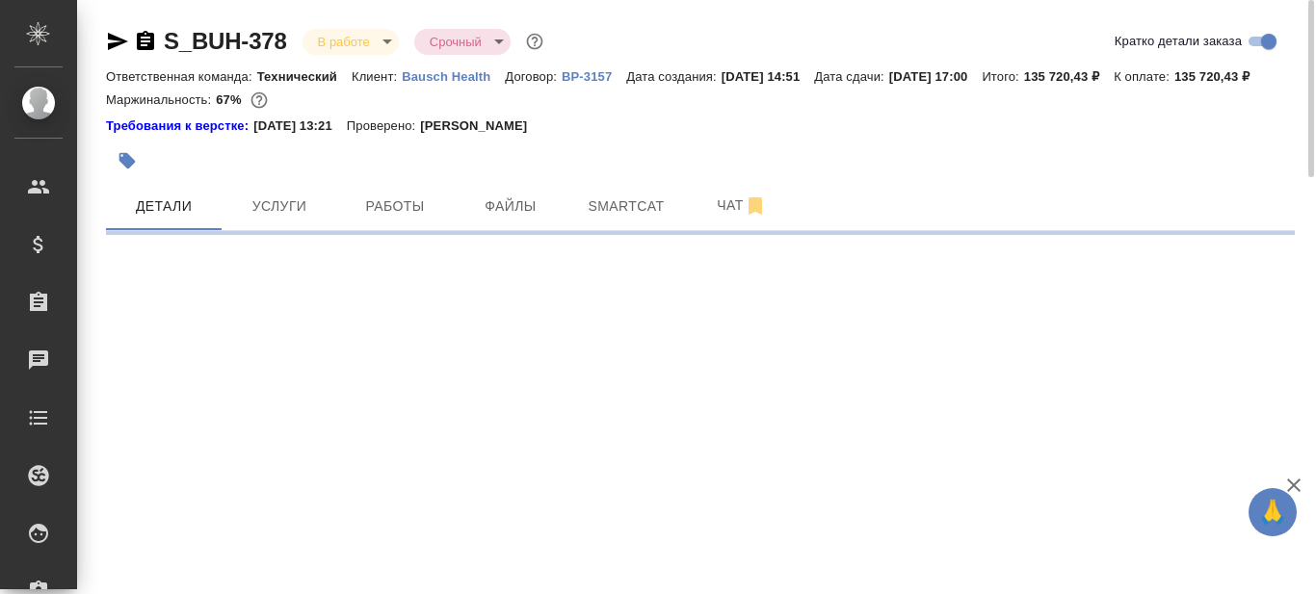
select select "RU"
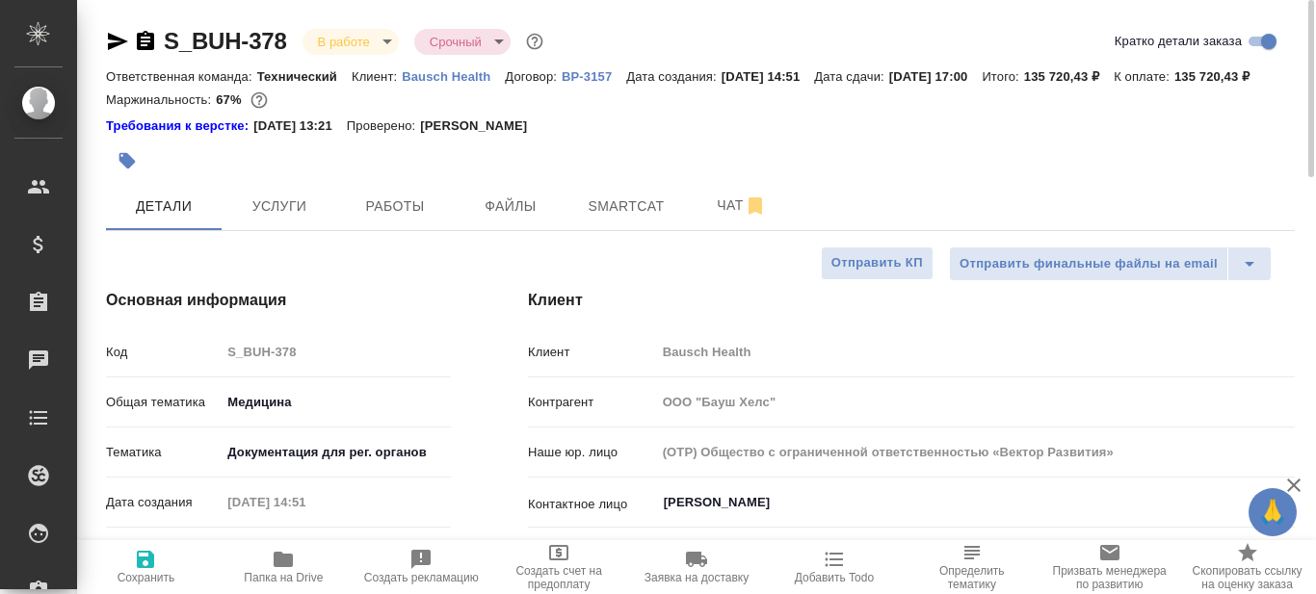
type textarea "x"
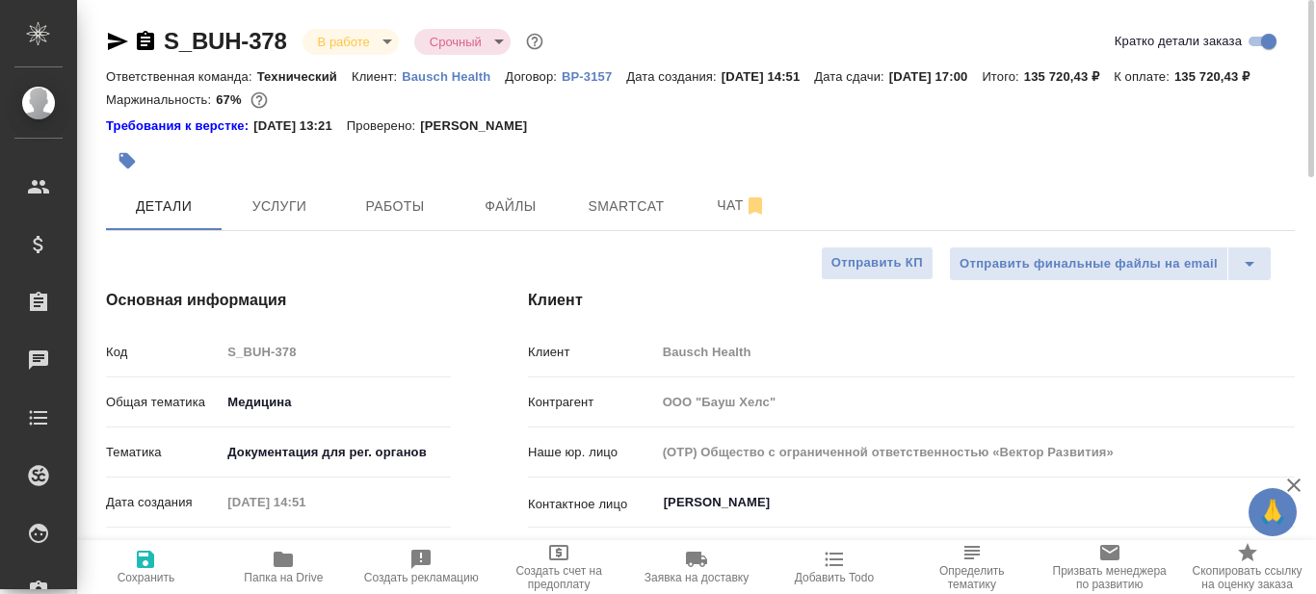
type textarea "x"
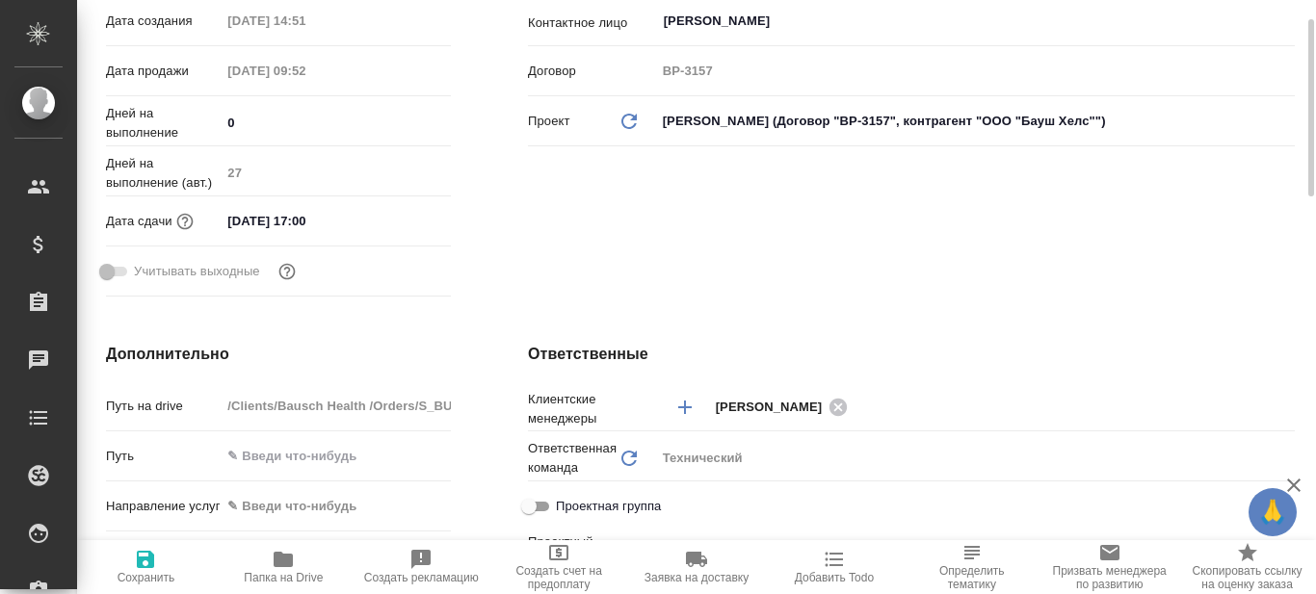
scroll to position [385, 0]
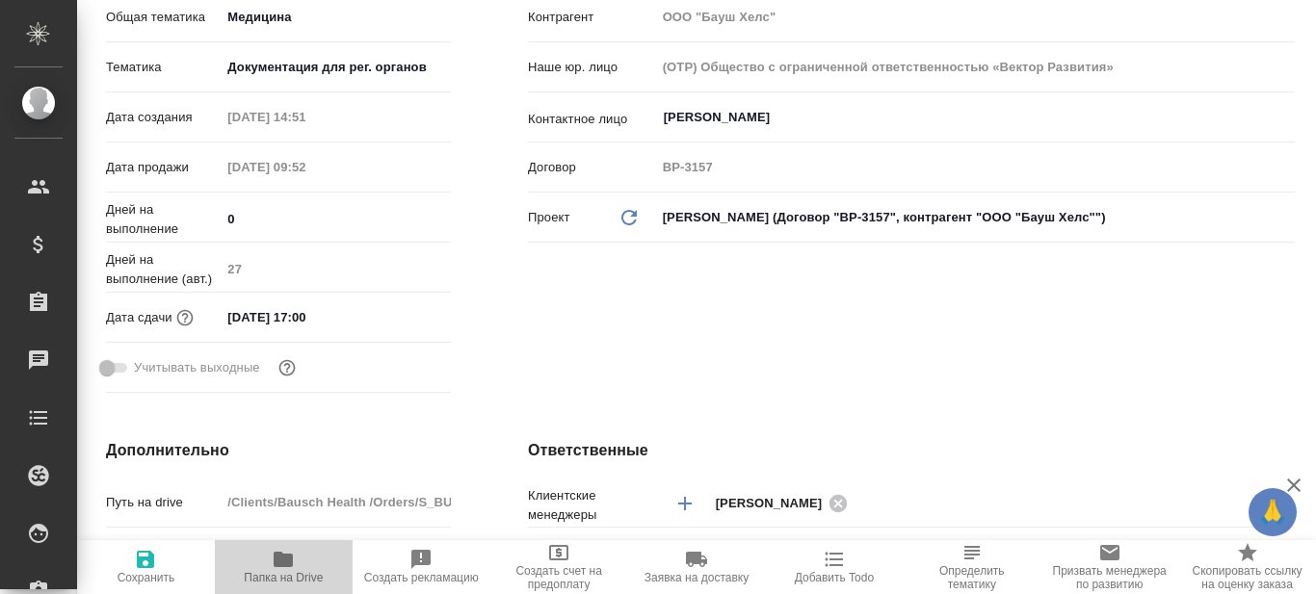
click at [291, 562] on icon "button" at bounding box center [283, 559] width 19 height 15
type textarea "x"
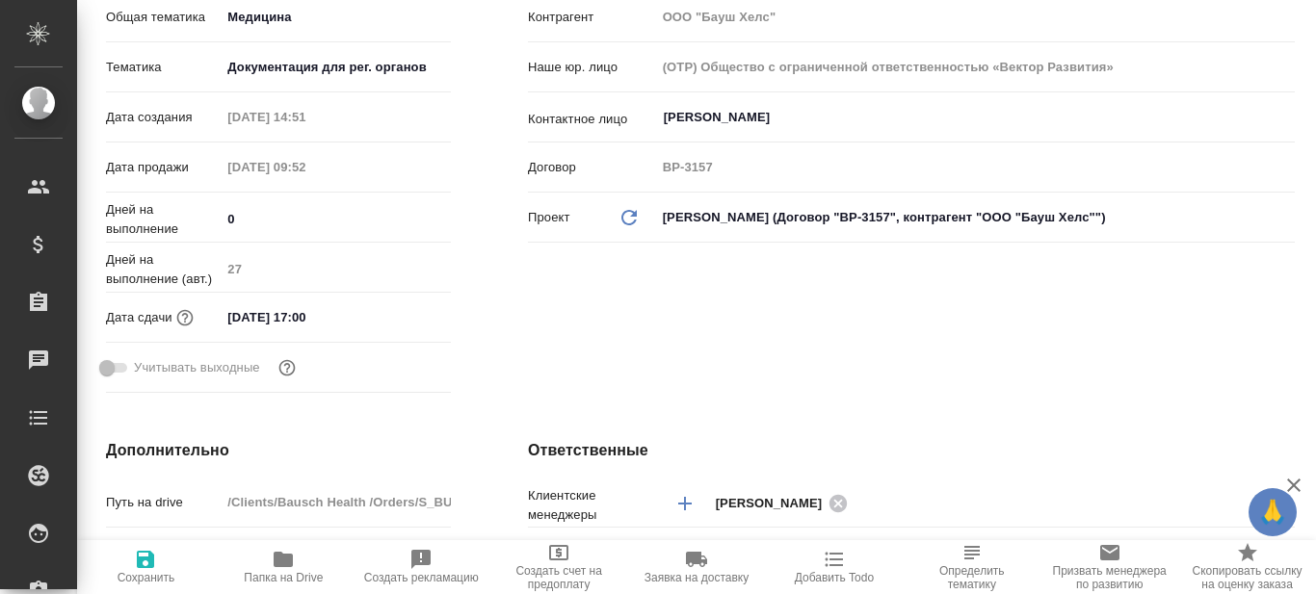
type textarea "x"
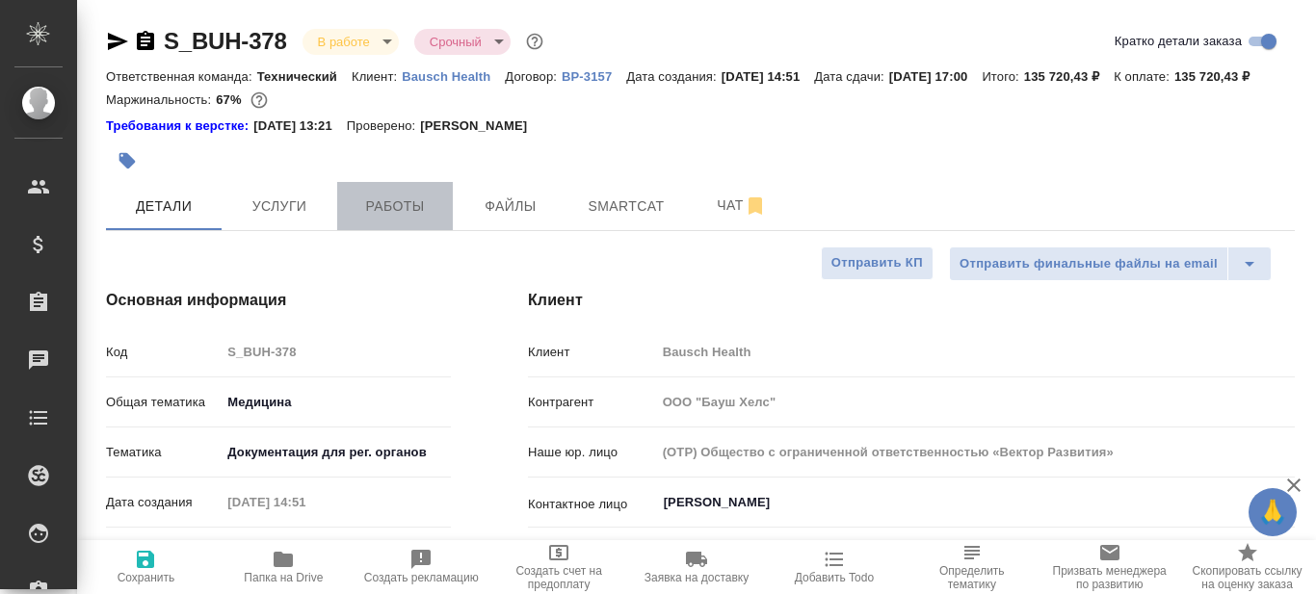
click at [402, 219] on span "Работы" at bounding box center [395, 207] width 92 height 24
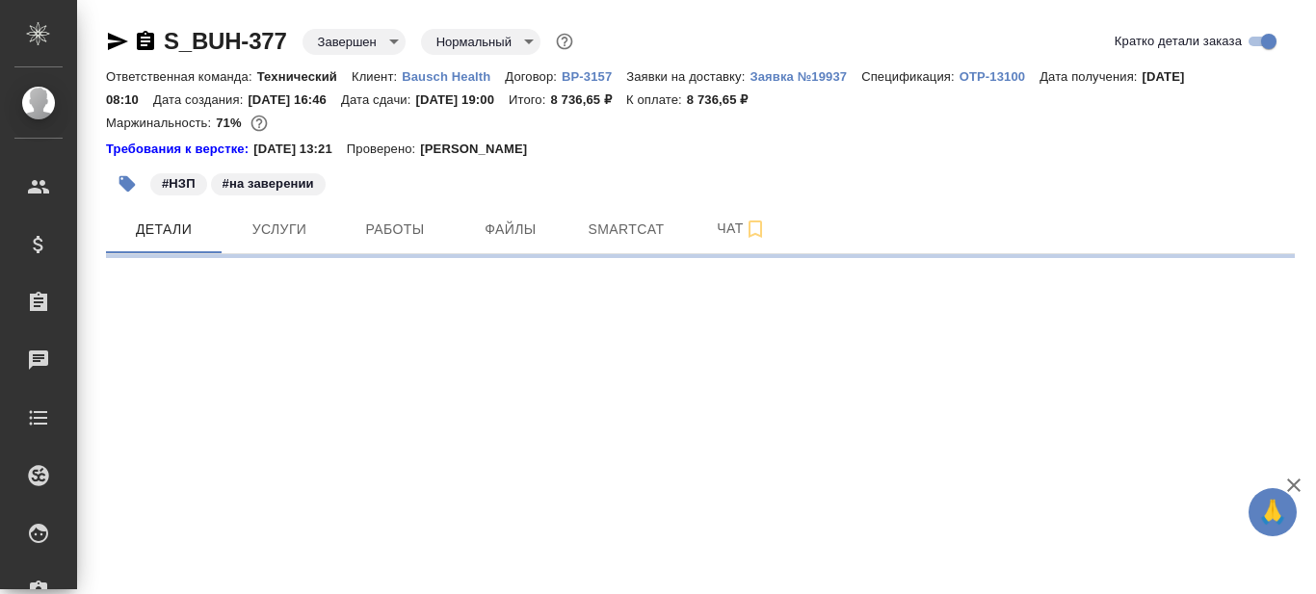
select select "RU"
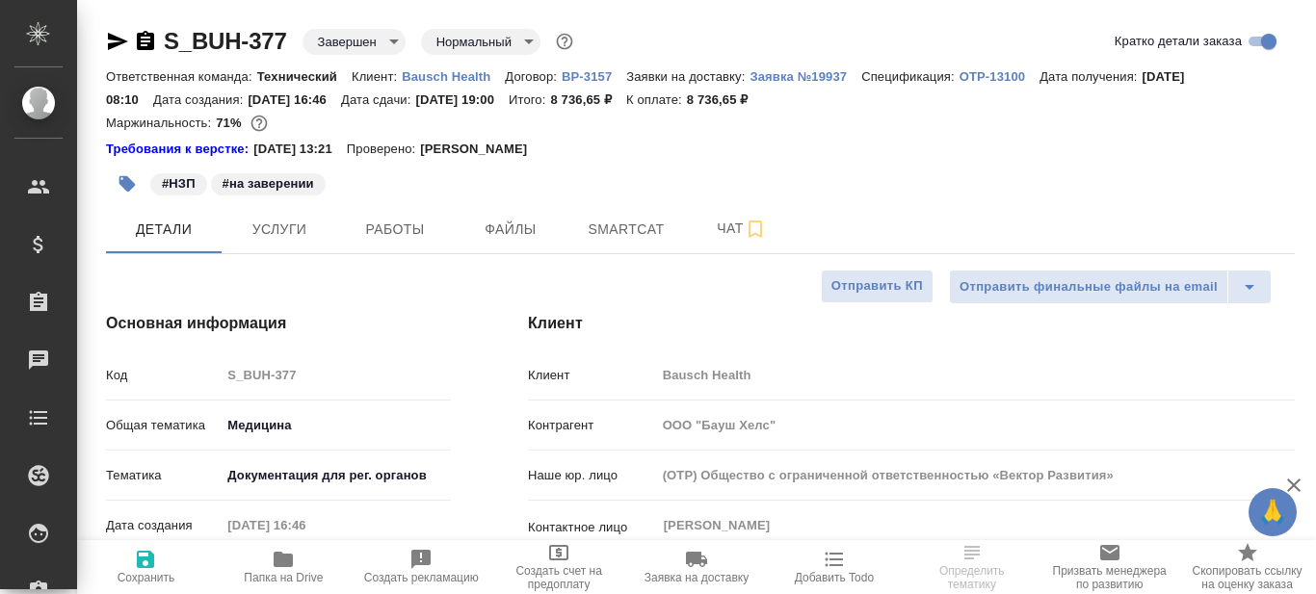
type textarea "x"
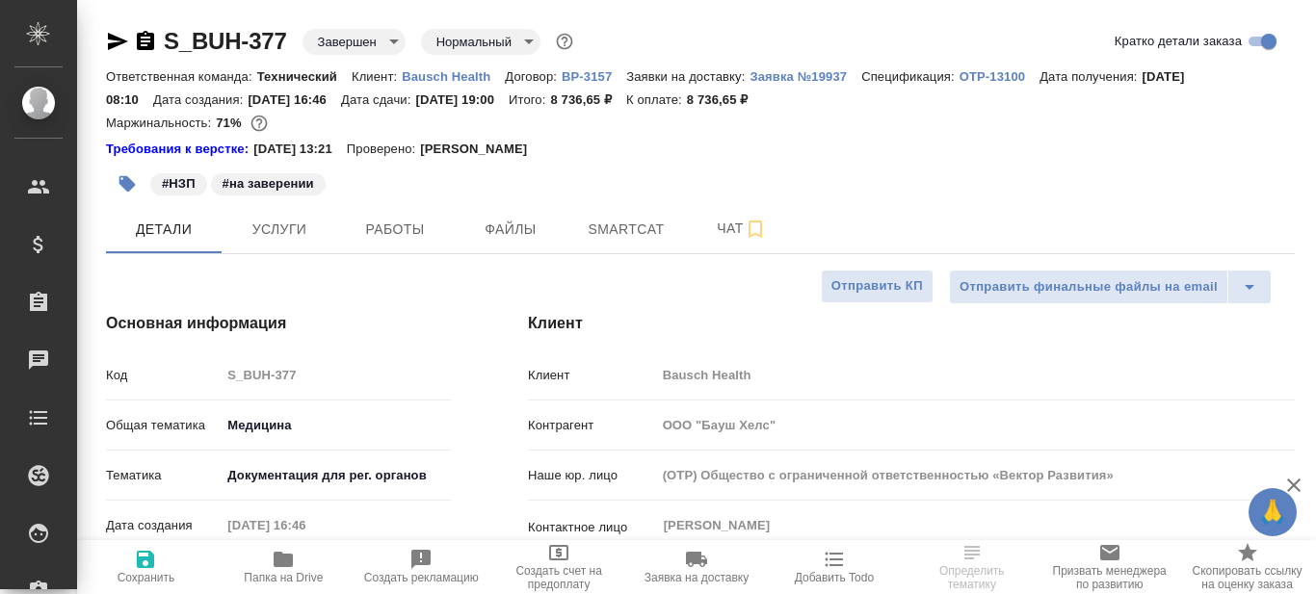
type textarea "x"
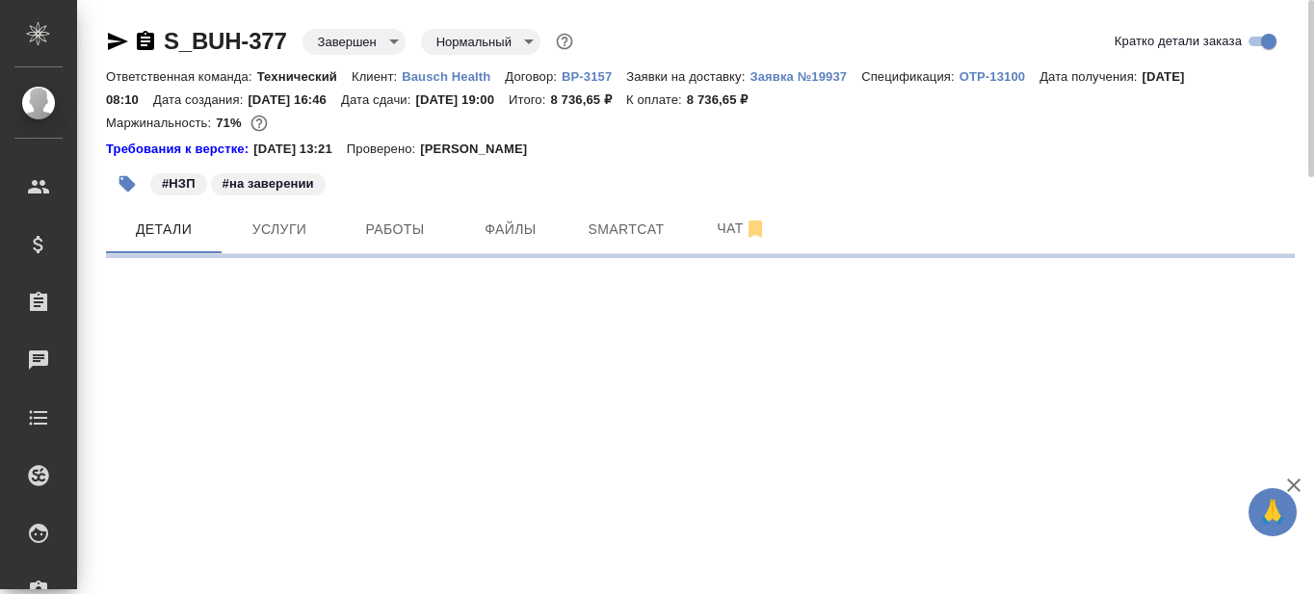
select select "RU"
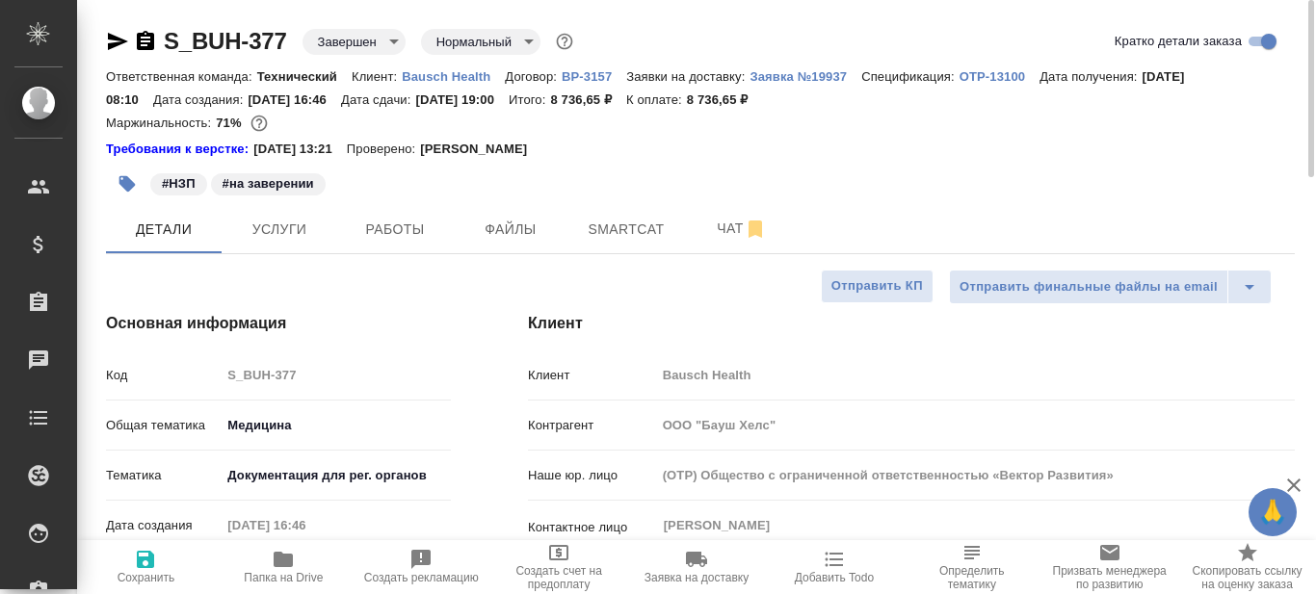
type textarea "x"
